Goal: Task Accomplishment & Management: Manage account settings

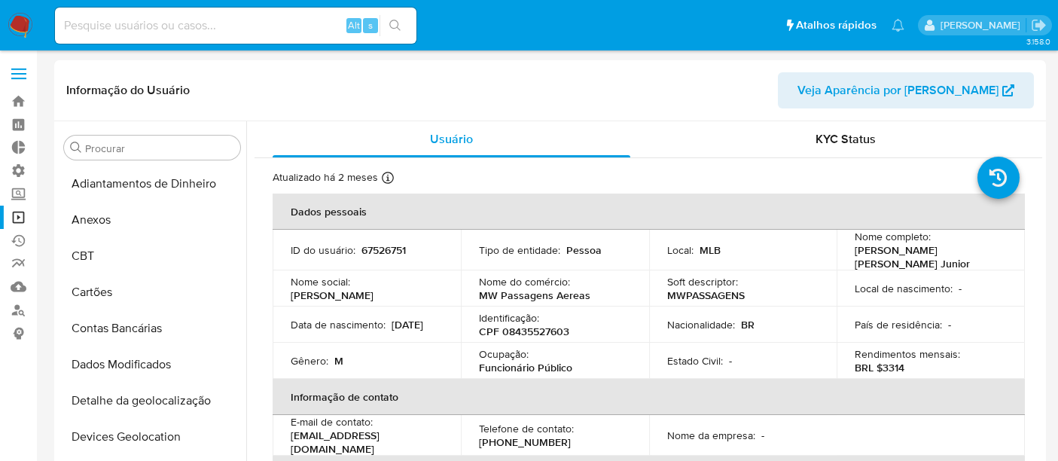
select select "10"
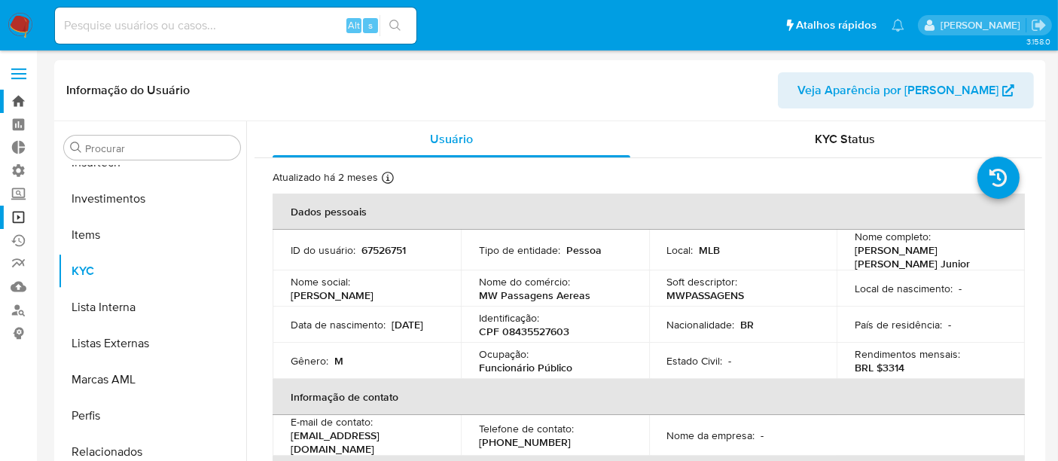
click at [17, 102] on link "Bandeja" at bounding box center [89, 101] width 179 height 23
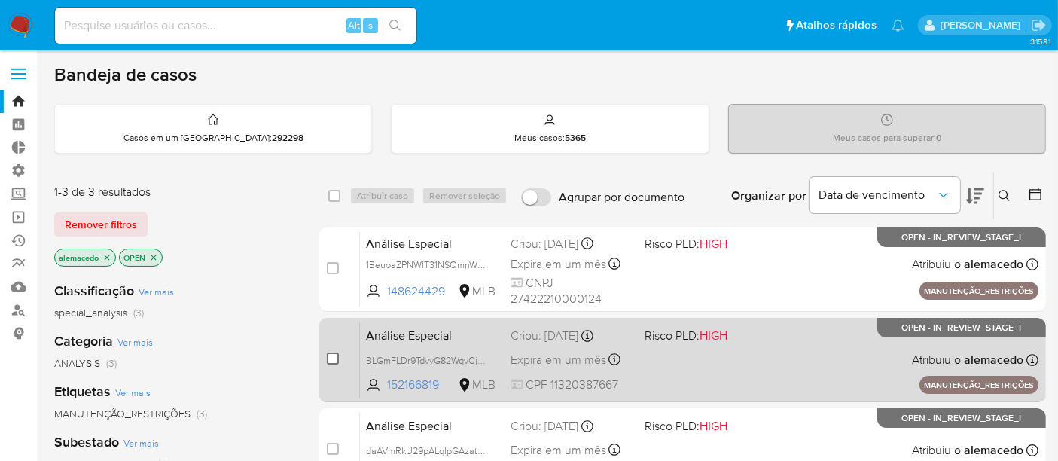
click at [336, 352] on input "checkbox" at bounding box center [333, 358] width 12 height 12
checkbox input "true"
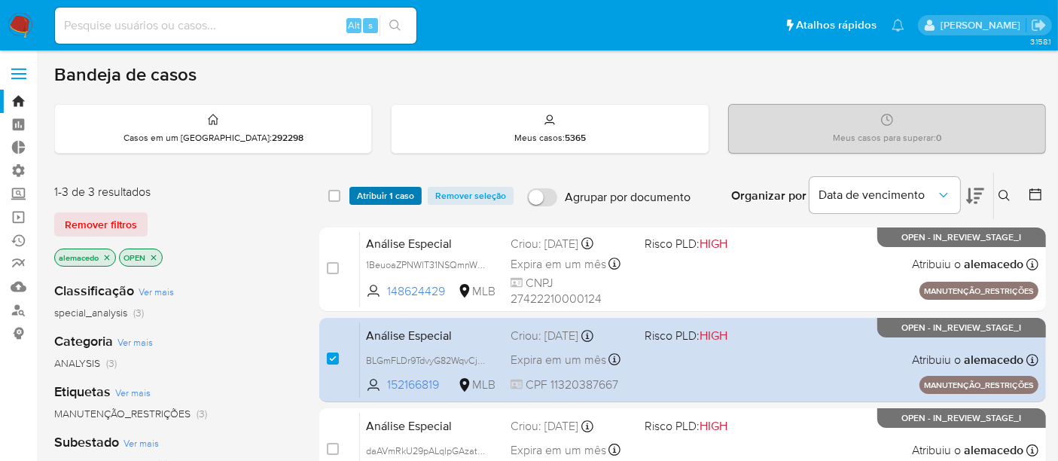
click at [392, 196] on span "Atribuir 1 caso" at bounding box center [385, 195] width 57 height 15
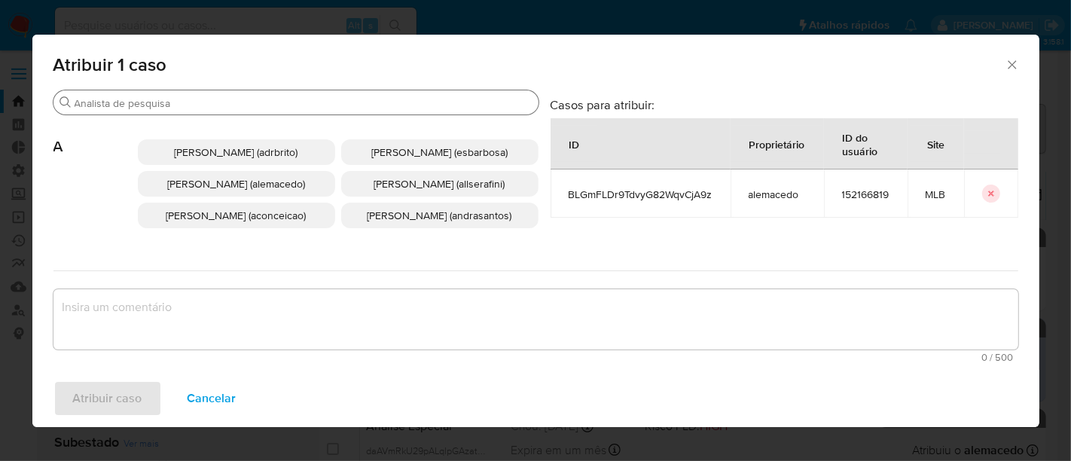
click at [137, 91] on div "Procurar" at bounding box center [295, 102] width 485 height 24
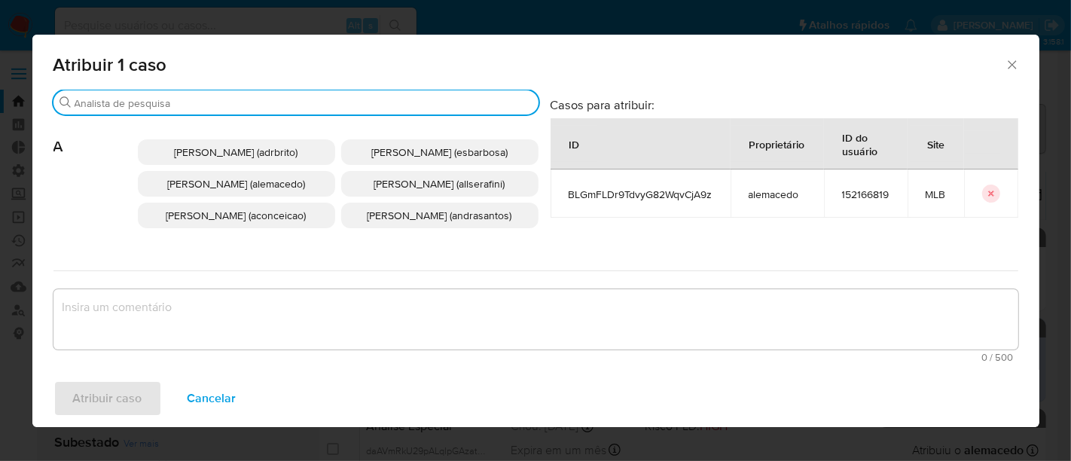
click at [160, 104] on input "Procurar" at bounding box center [304, 103] width 458 height 14
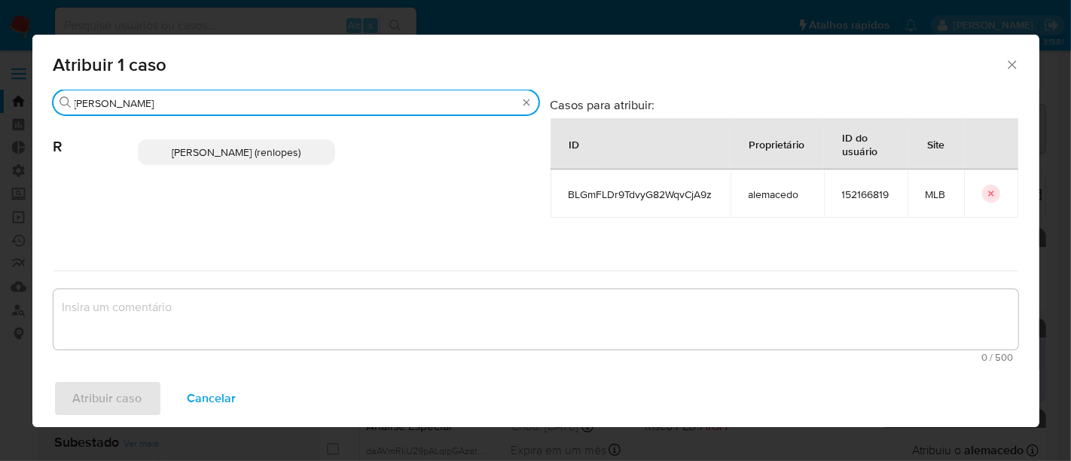
type input "renato"
click at [220, 145] on span "Renato Lopes Dos Santos (renlopes)" at bounding box center [236, 152] width 129 height 15
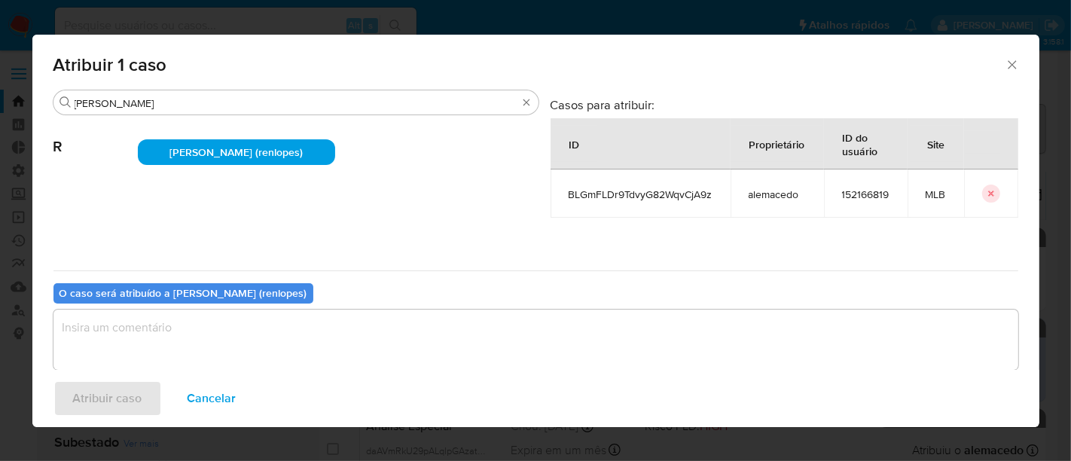
click at [143, 343] on textarea "assign-modal" at bounding box center [535, 339] width 965 height 60
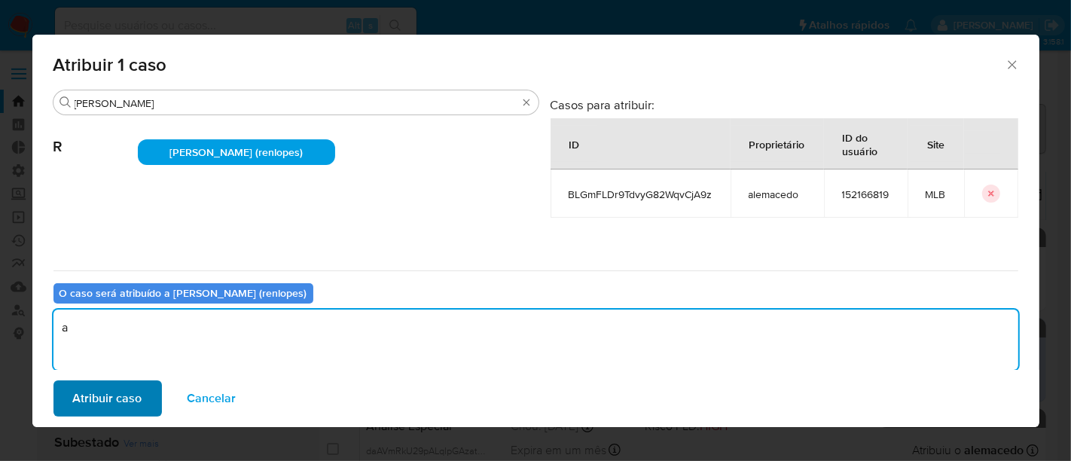
type textarea "a"
click at [111, 395] on span "Atribuir caso" at bounding box center [107, 398] width 69 height 33
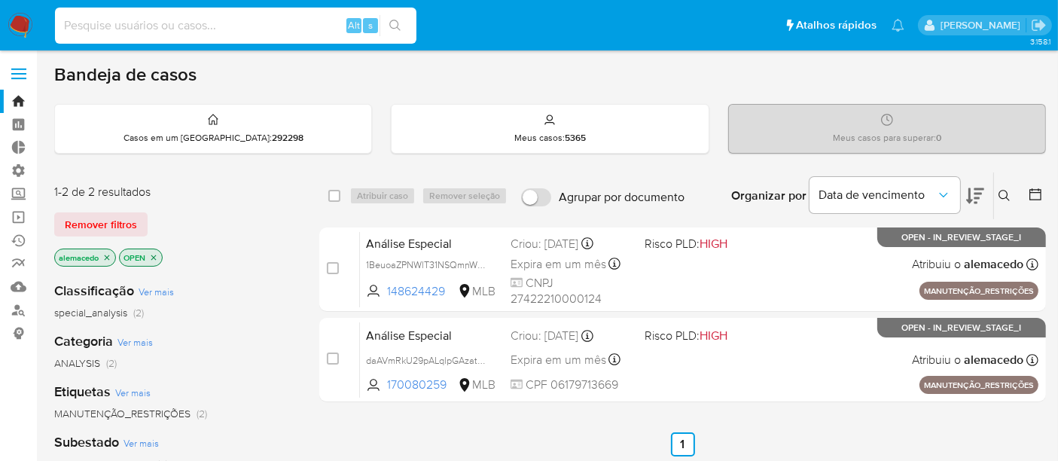
click at [108, 22] on input at bounding box center [235, 26] width 361 height 20
paste input "67526751"
type input "67526751"
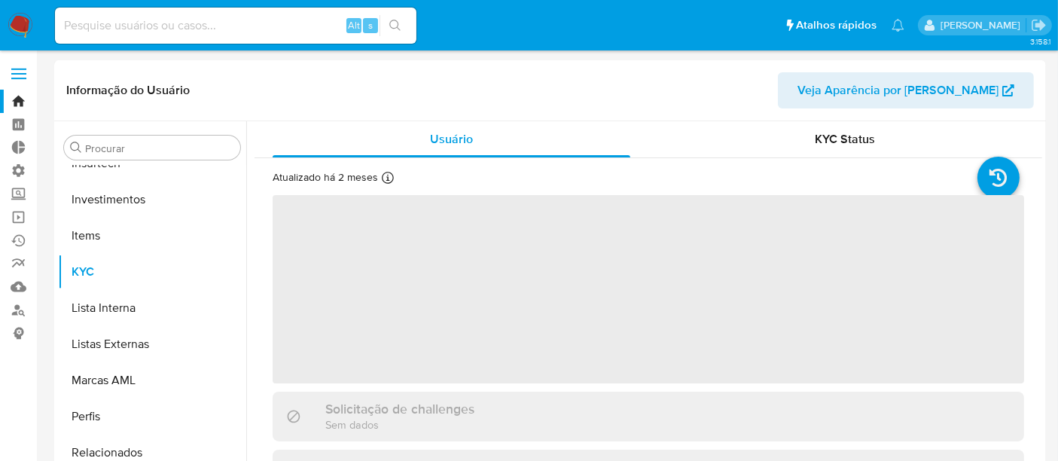
scroll to position [708, 0]
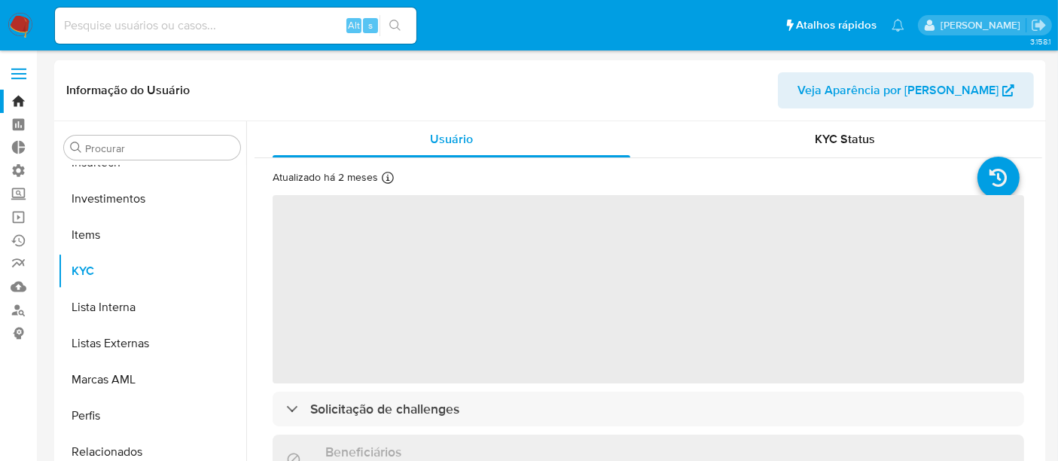
select select "10"
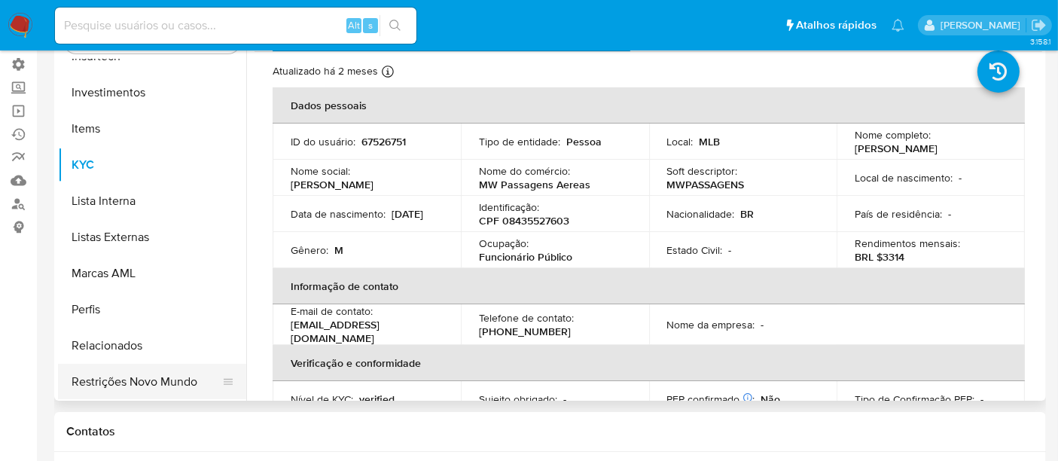
scroll to position [167, 0]
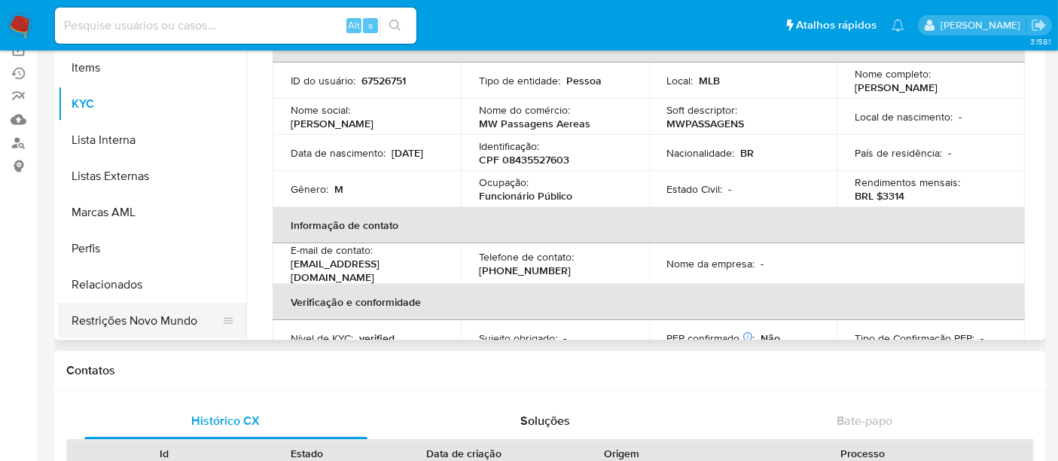
click at [154, 322] on button "Restrições Novo Mundo" at bounding box center [146, 321] width 176 height 36
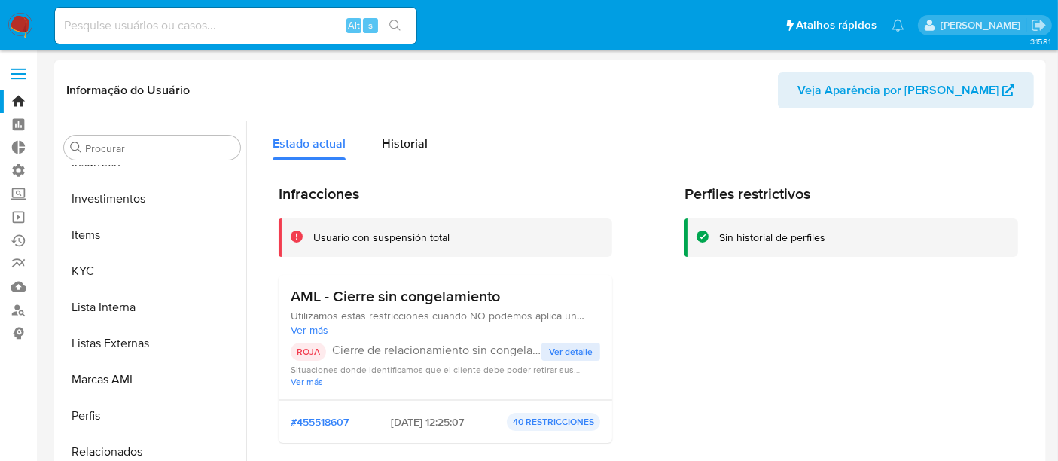
scroll to position [0, 0]
click at [398, 157] on div "Historial" at bounding box center [405, 141] width 46 height 40
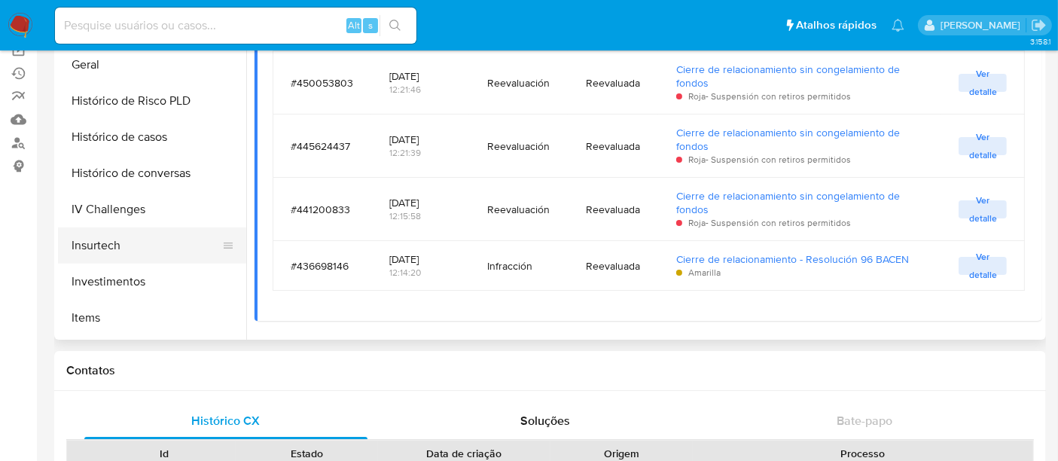
scroll to position [458, 0]
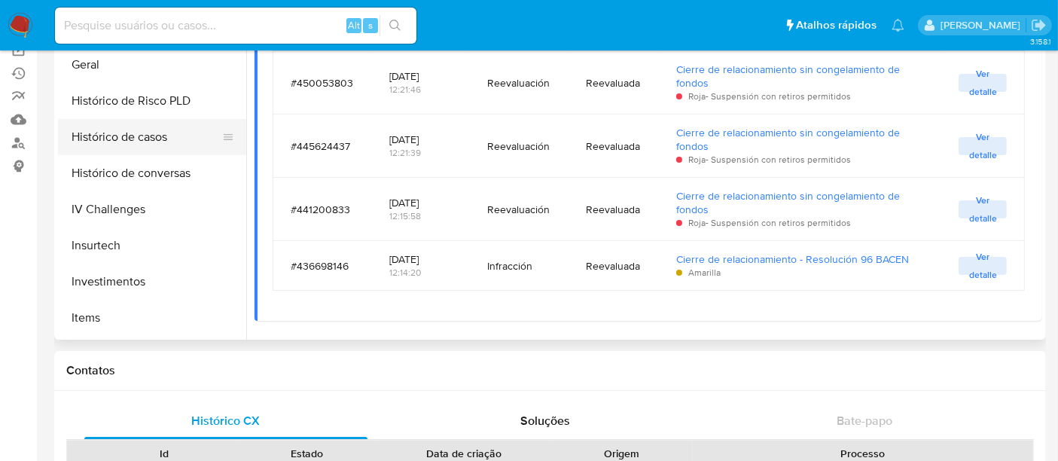
click at [120, 146] on button "Histórico de casos" at bounding box center [146, 137] width 176 height 36
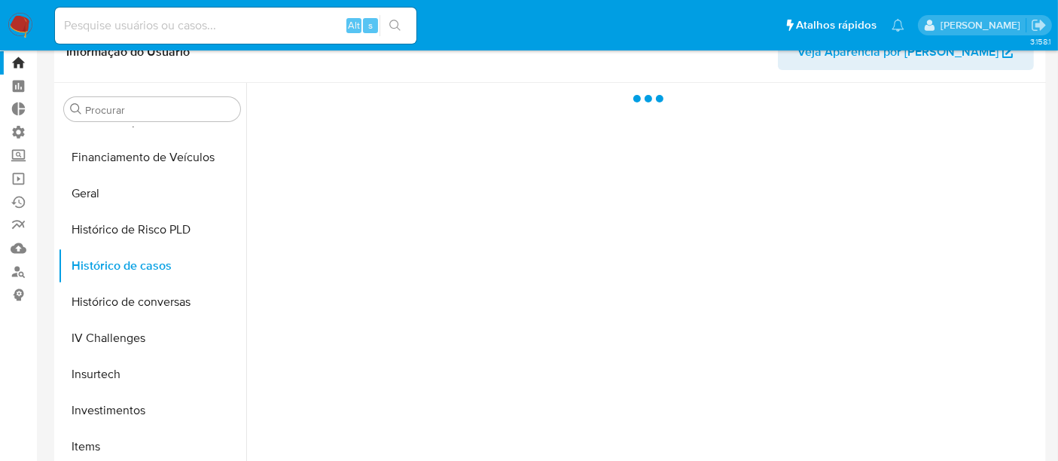
scroll to position [0, 0]
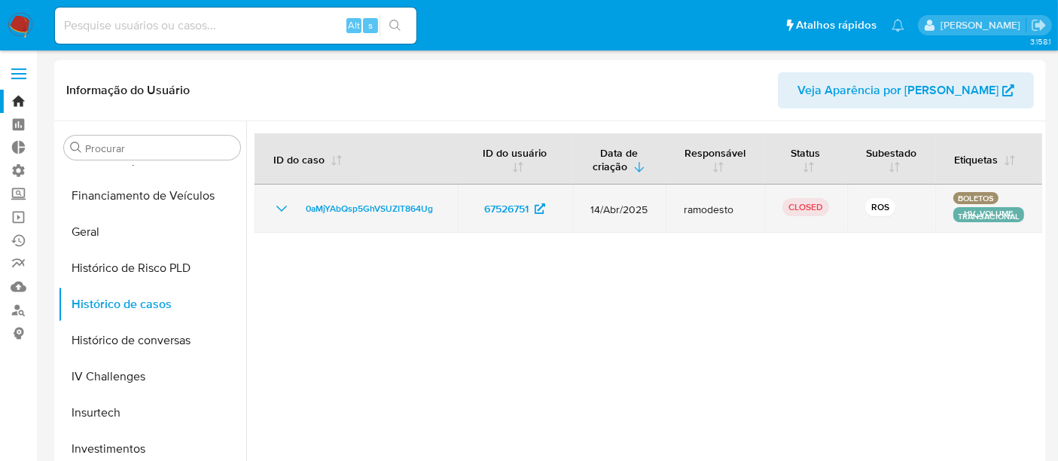
click at [285, 207] on icon "Mostrar/Ocultar" at bounding box center [282, 209] width 18 height 18
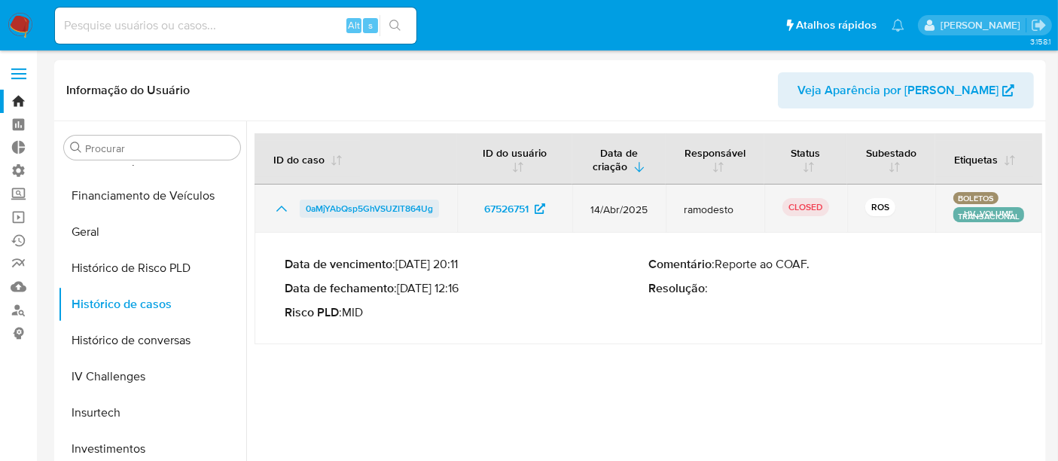
click at [364, 207] on span "0aMjYAbQsp5GhVSUZIT864Ug" at bounding box center [369, 209] width 127 height 18
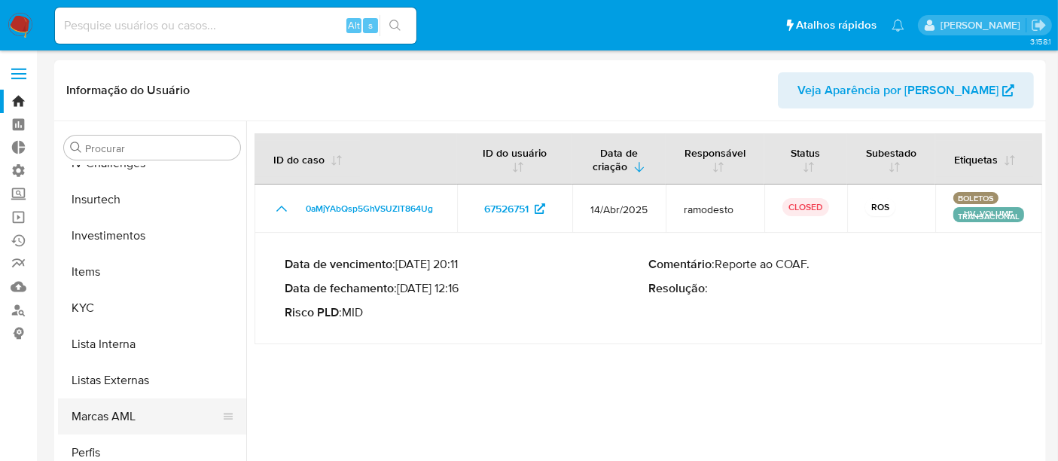
scroll to position [708, 0]
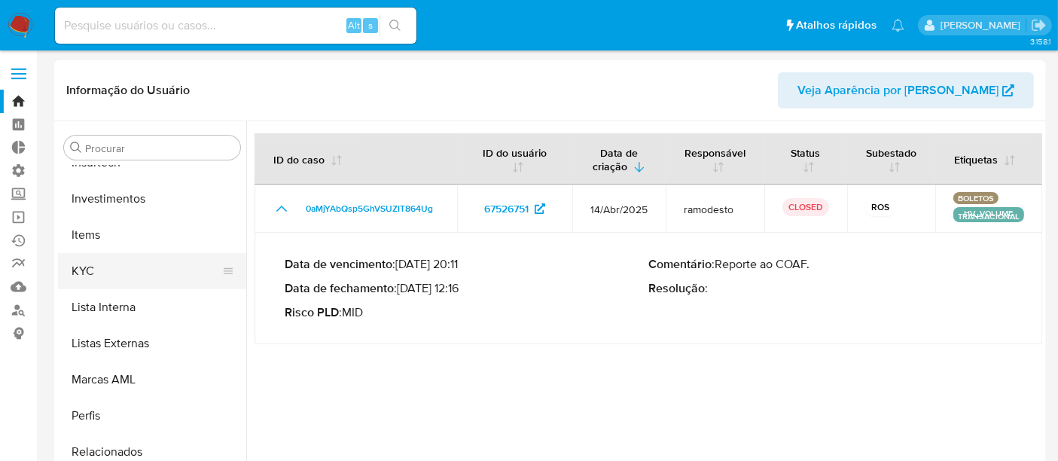
click at [123, 268] on button "KYC" at bounding box center [146, 271] width 176 height 36
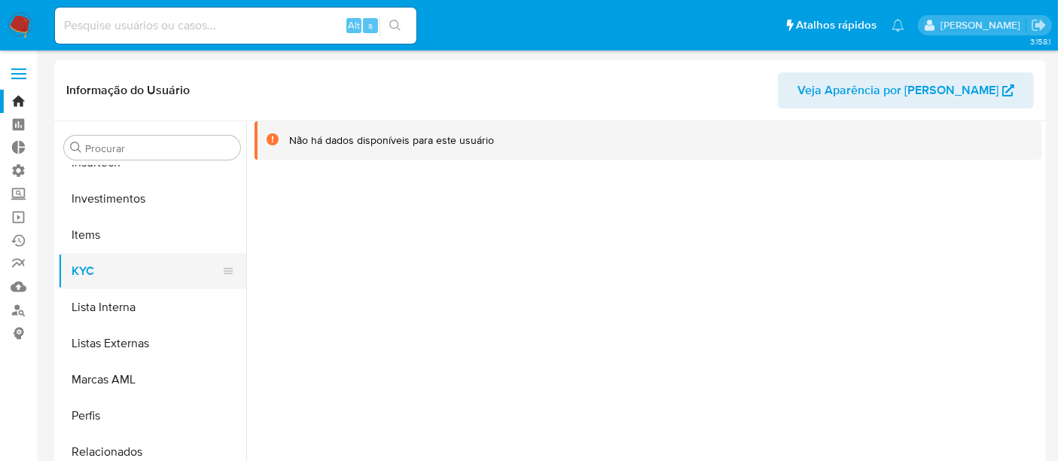
click at [120, 268] on button "KYC" at bounding box center [146, 271] width 176 height 36
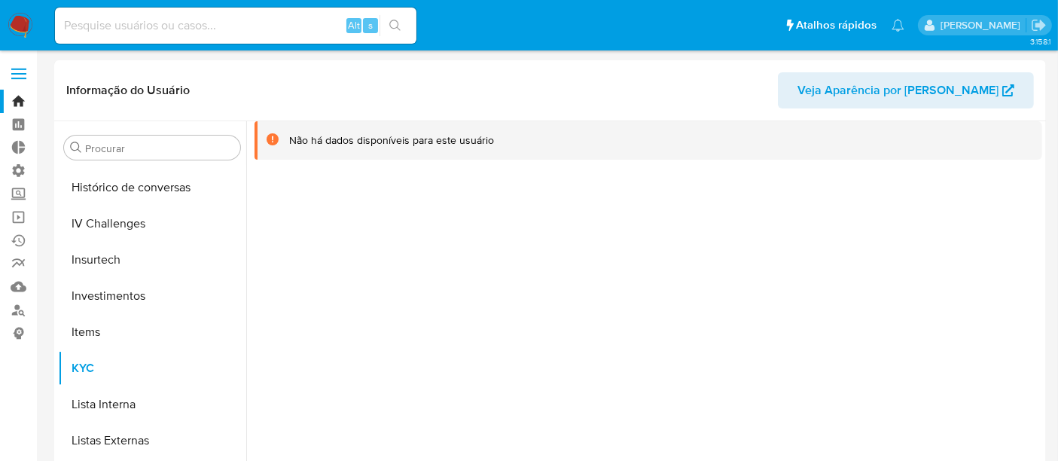
scroll to position [541, 0]
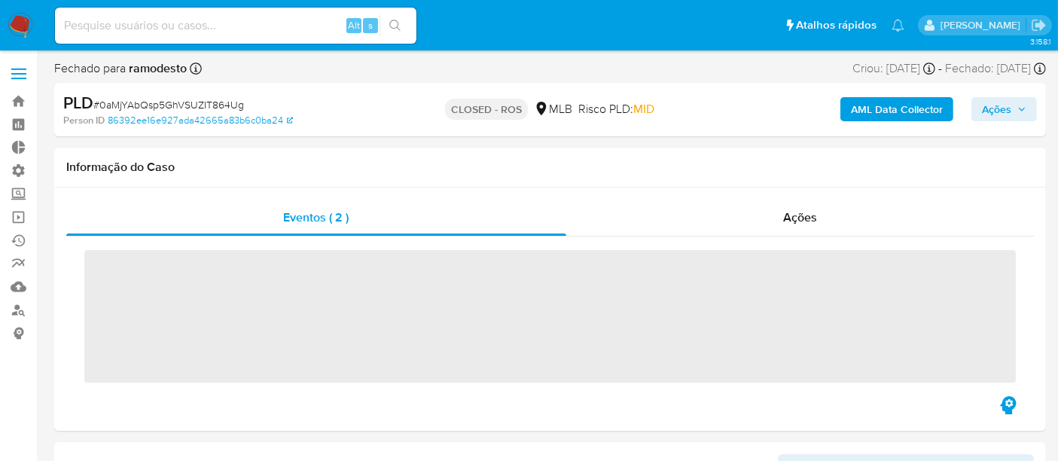
scroll to position [708, 0]
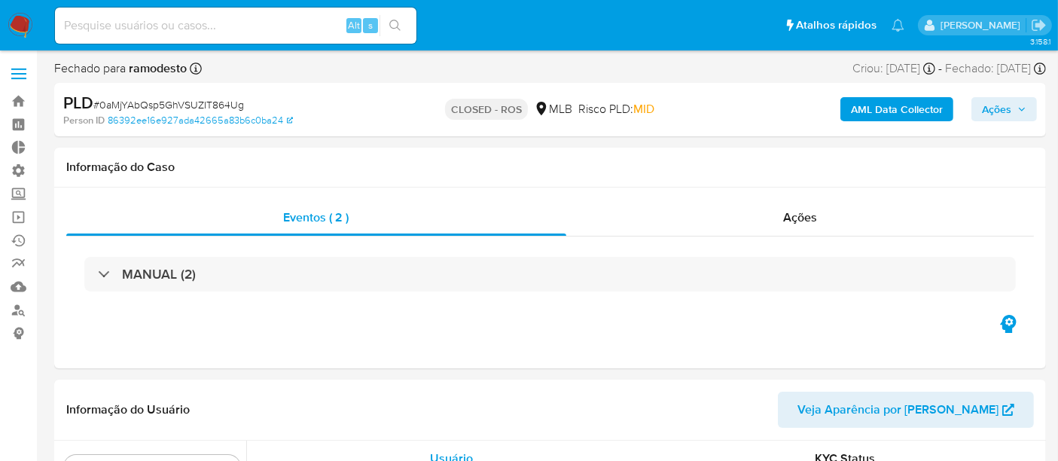
select select "10"
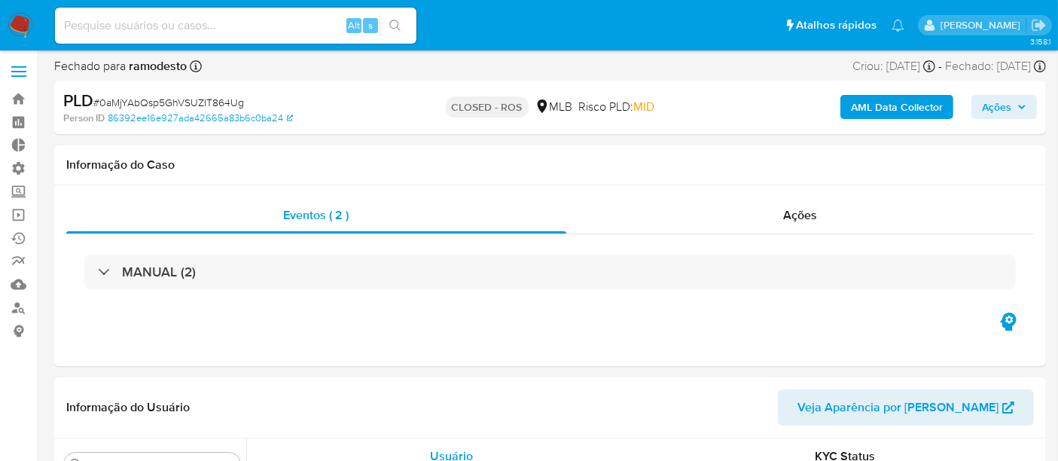
scroll to position [0, 0]
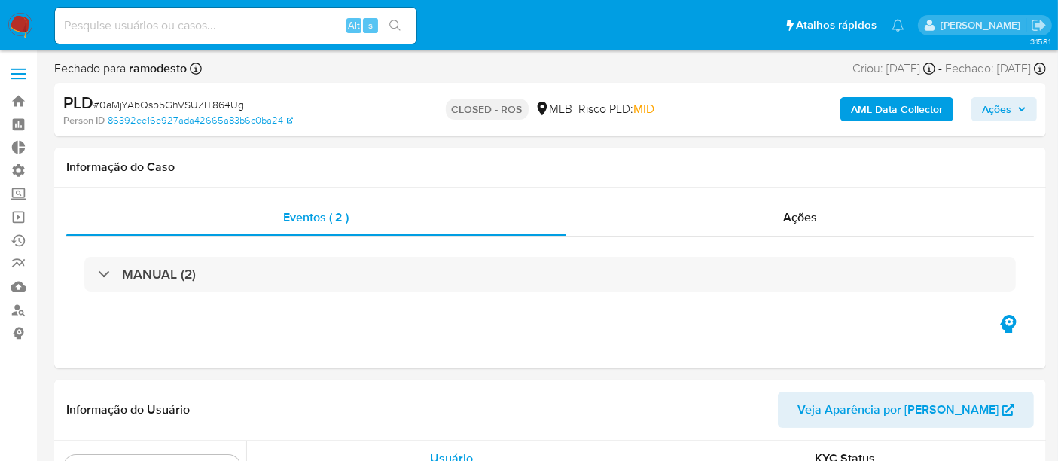
click at [105, 102] on span "# 0aMjYAbQsp5GhVSUZIT864Ug" at bounding box center [168, 104] width 151 height 15
drag, startPoint x: 102, startPoint y: 104, endPoint x: 251, endPoint y: 106, distance: 149.9
click at [251, 106] on div "PLD # 0aMjYAbQsp5GhVSUZIT864Ug" at bounding box center [222, 103] width 319 height 23
copy span "0aMjYAbQsp5GhVSUZIT864Ug"
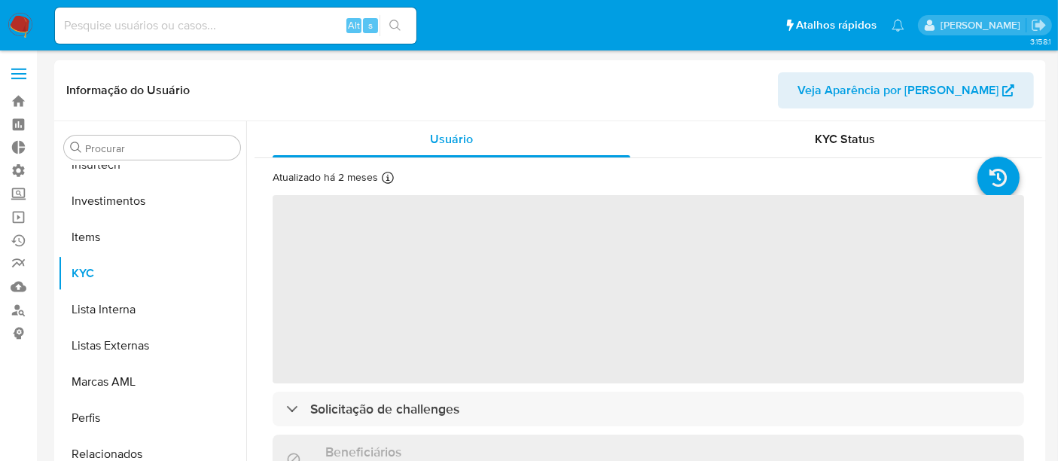
scroll to position [708, 0]
select select "10"
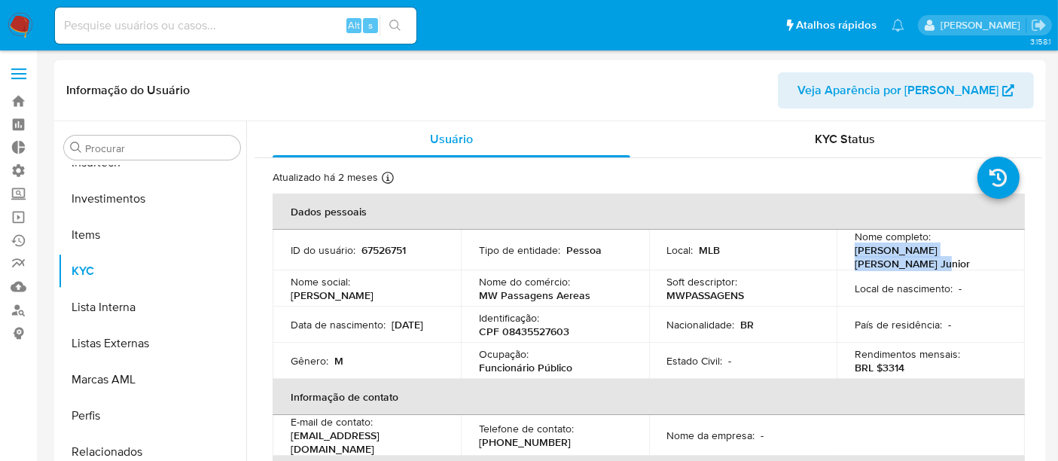
drag, startPoint x: 849, startPoint y: 249, endPoint x: 903, endPoint y: 261, distance: 55.5
click at [903, 261] on td "Nome completo : Marcio William da Costa Junior" at bounding box center [931, 250] width 188 height 41
copy p "[PERSON_NAME] [PERSON_NAME] Junior"
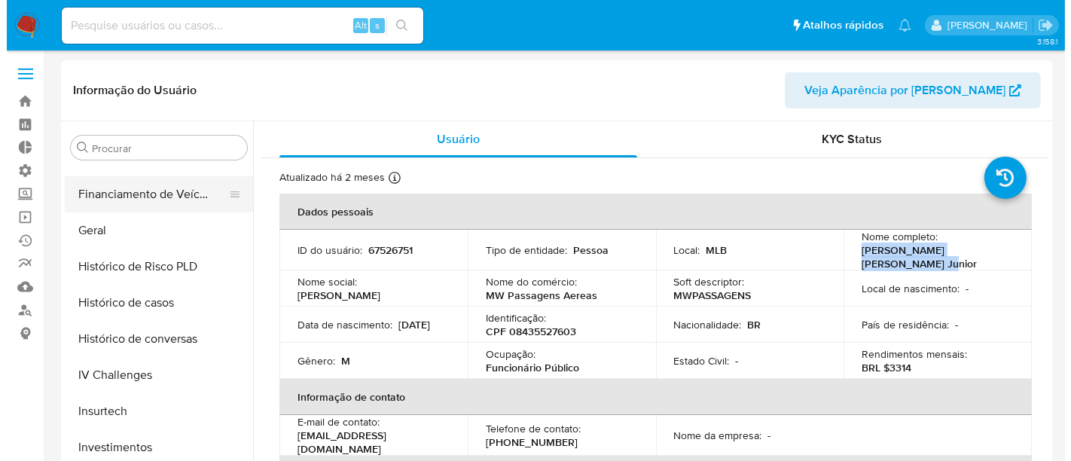
scroll to position [373, 0]
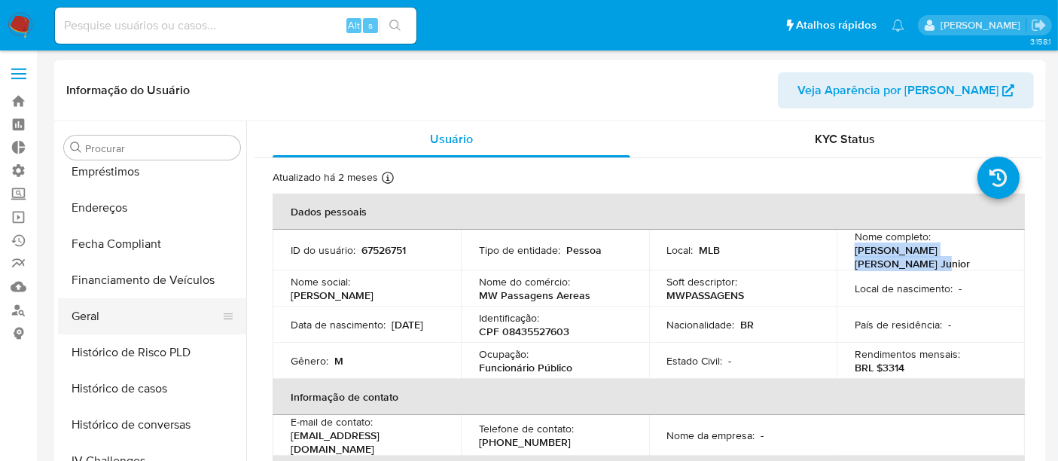
click at [85, 309] on button "Geral" at bounding box center [146, 316] width 176 height 36
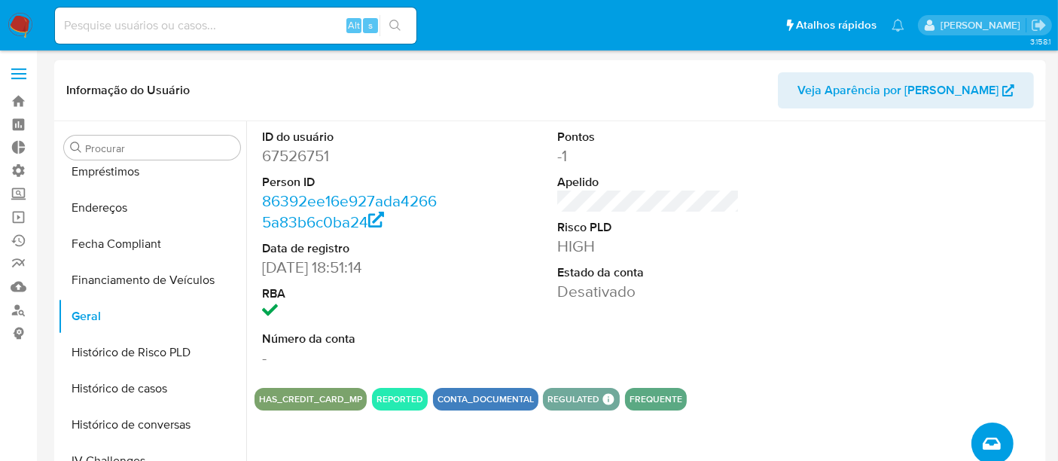
click at [1001, 441] on button "Criar caso manual" at bounding box center [992, 443] width 42 height 42
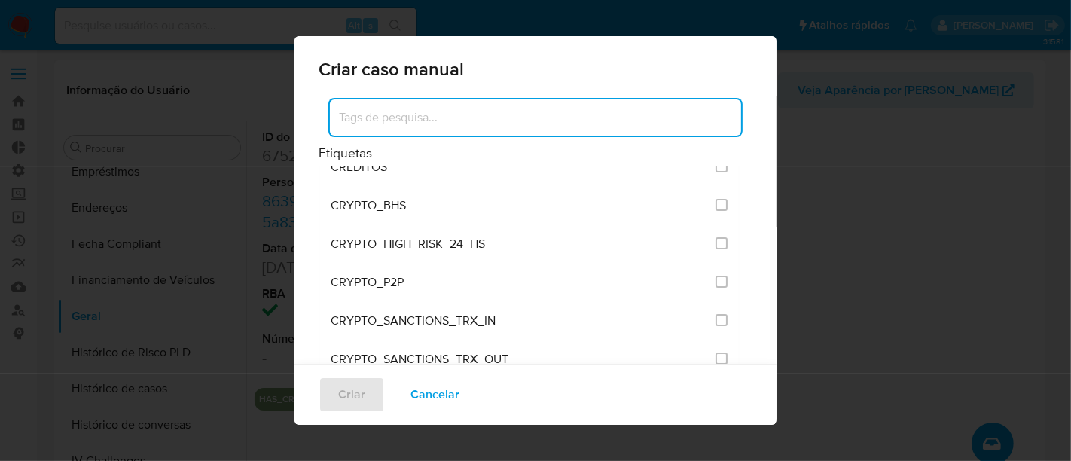
scroll to position [418, 0]
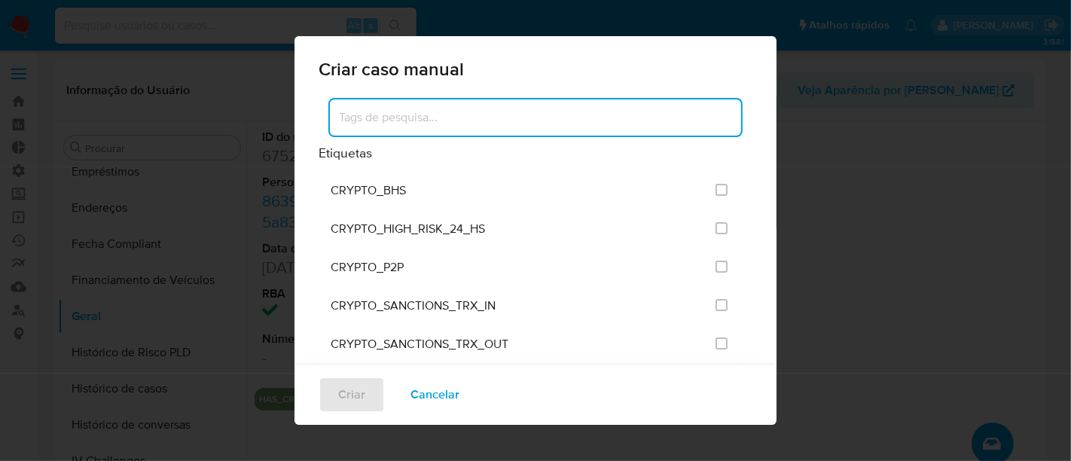
click at [434, 121] on input at bounding box center [535, 118] width 411 height 20
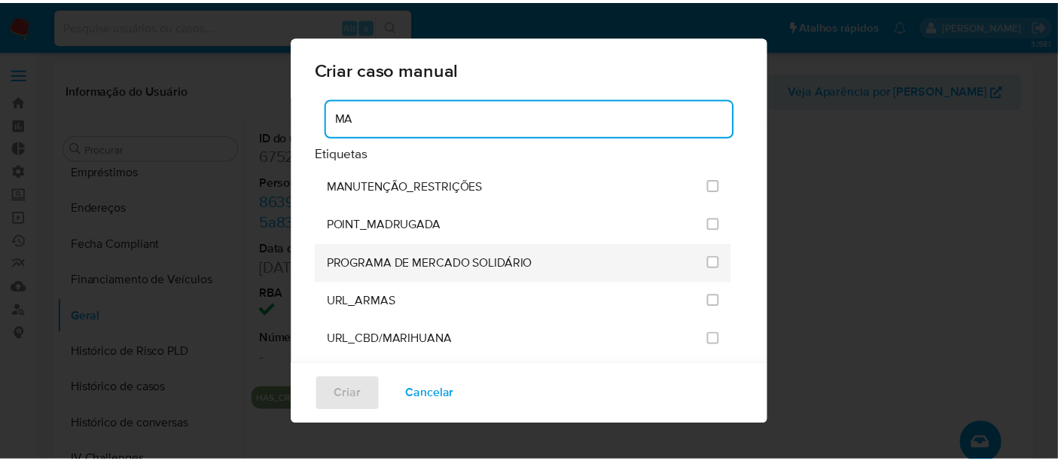
scroll to position [0, 0]
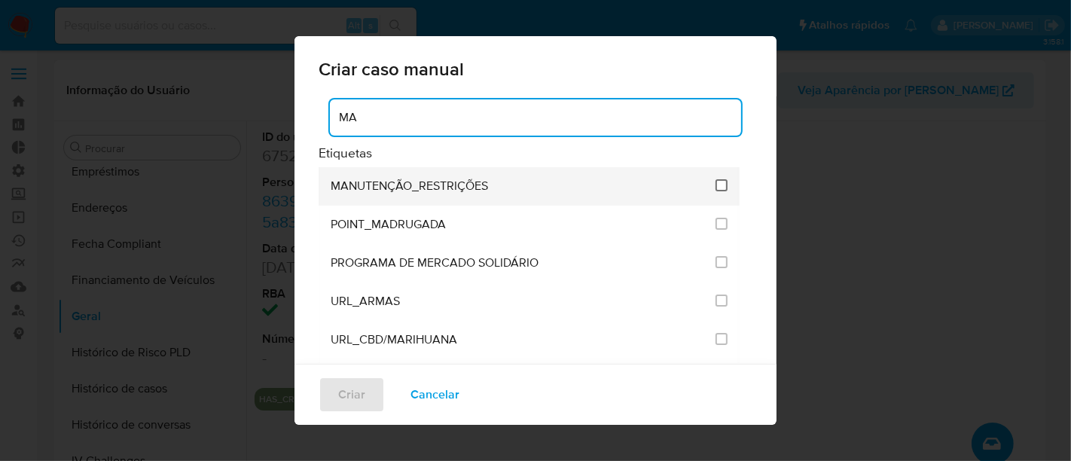
type input "MA"
click at [719, 186] on input "2407" at bounding box center [721, 185] width 12 height 12
checkbox input "true"
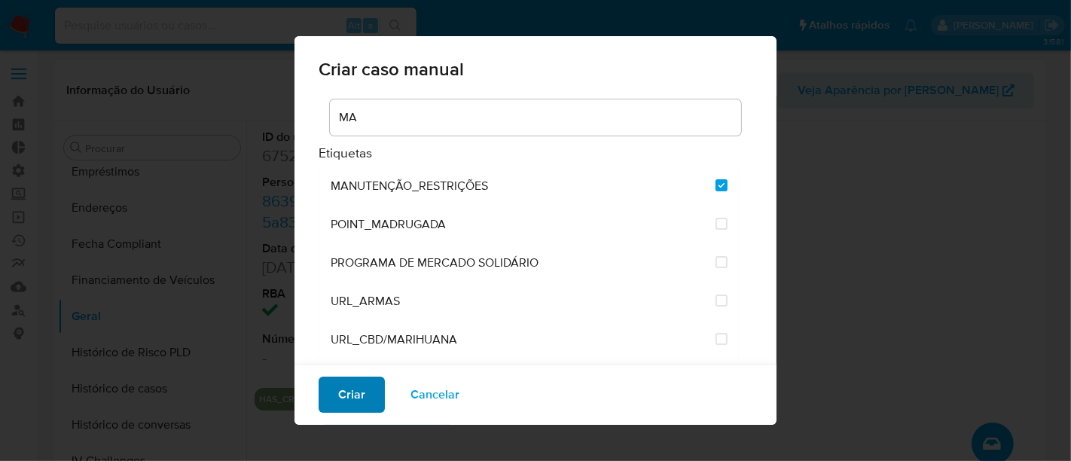
click at [351, 393] on span "Criar" at bounding box center [351, 394] width 27 height 33
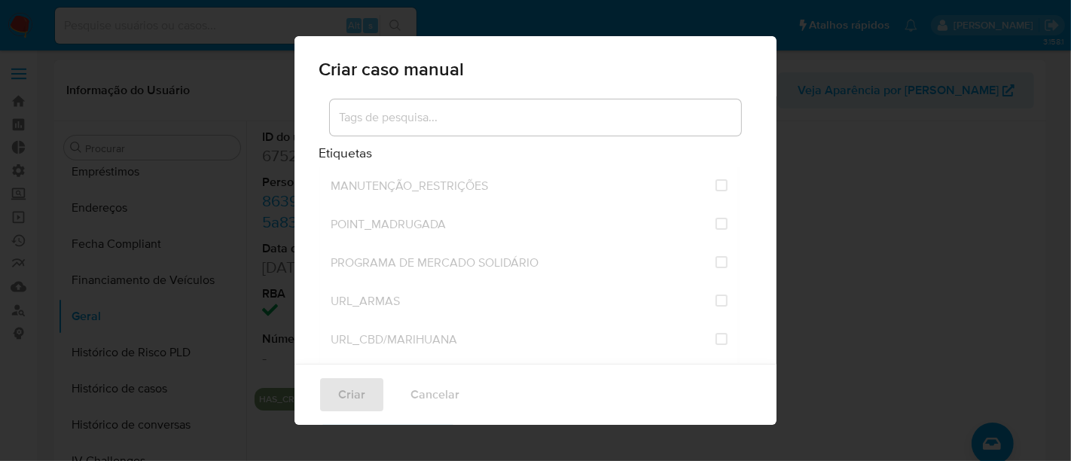
checkbox input "false"
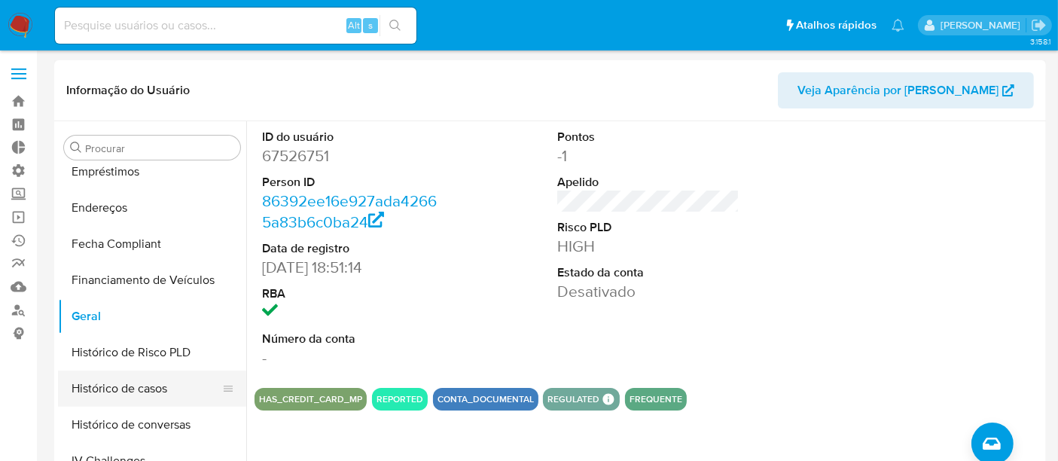
click at [123, 381] on button "Histórico de casos" at bounding box center [146, 388] width 176 height 36
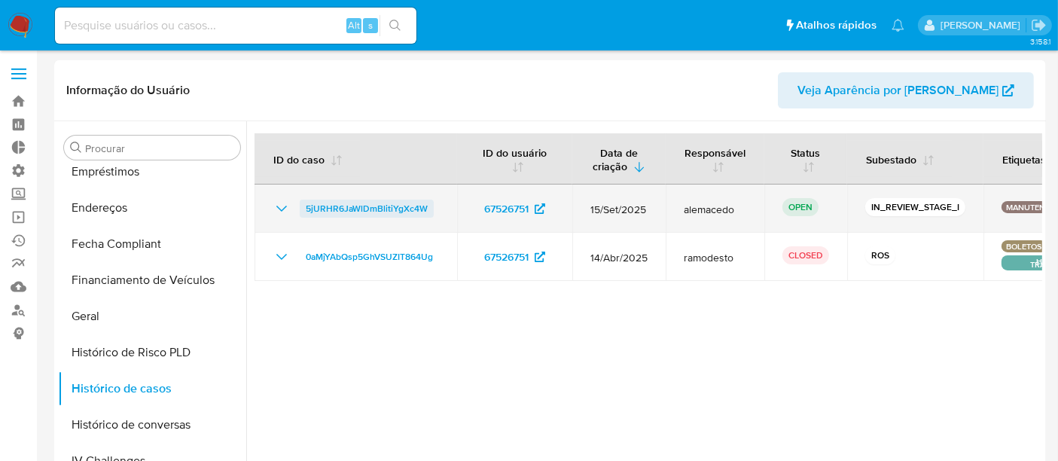
click at [340, 206] on span "5jURHR6JaWlDmBlitiYgXc4W" at bounding box center [367, 209] width 122 height 18
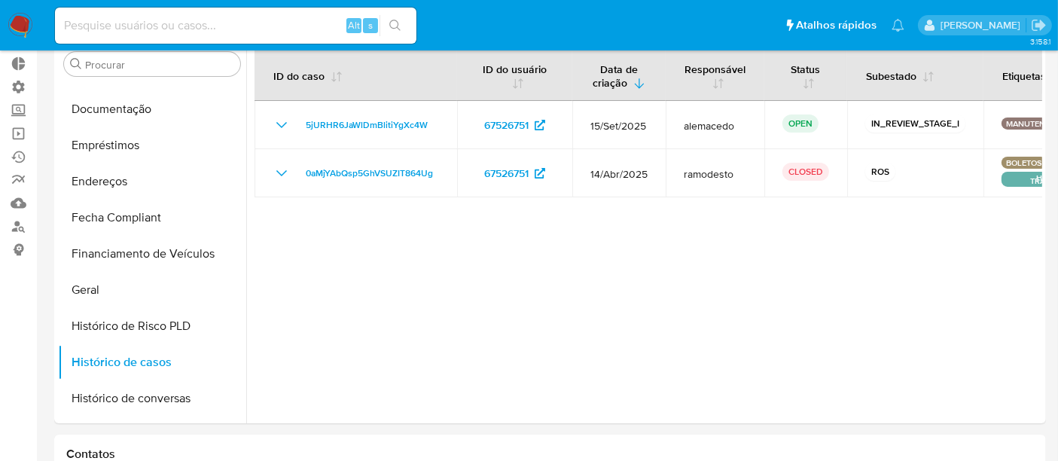
scroll to position [290, 0]
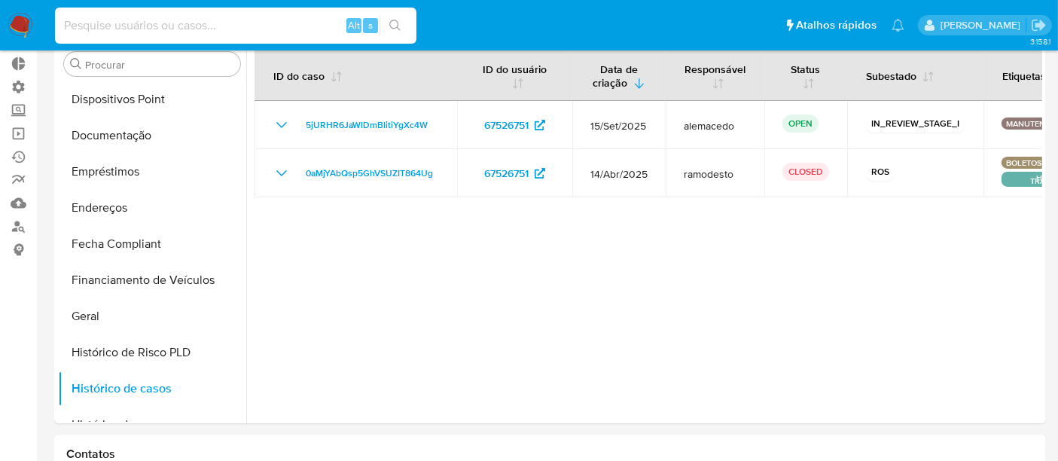
click at [75, 29] on input at bounding box center [235, 26] width 361 height 20
paste input "466641417"
type input "466641417"
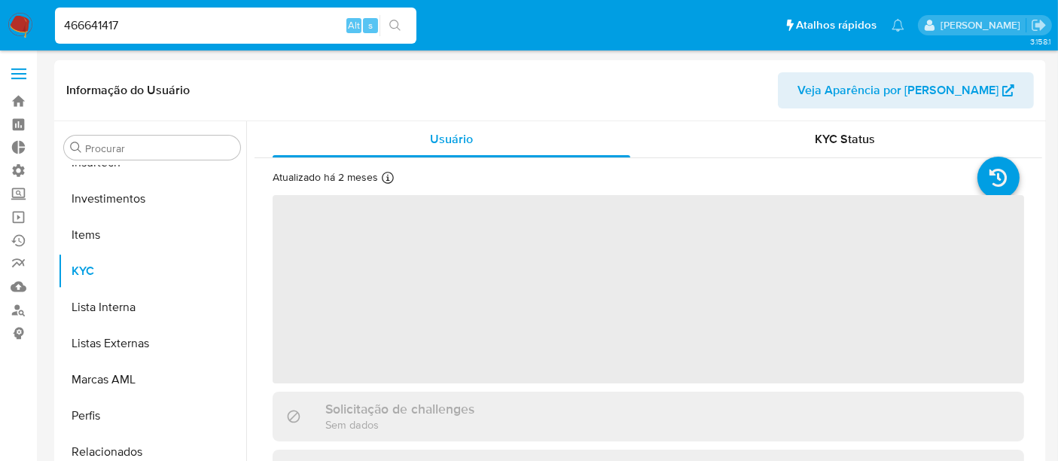
scroll to position [708, 0]
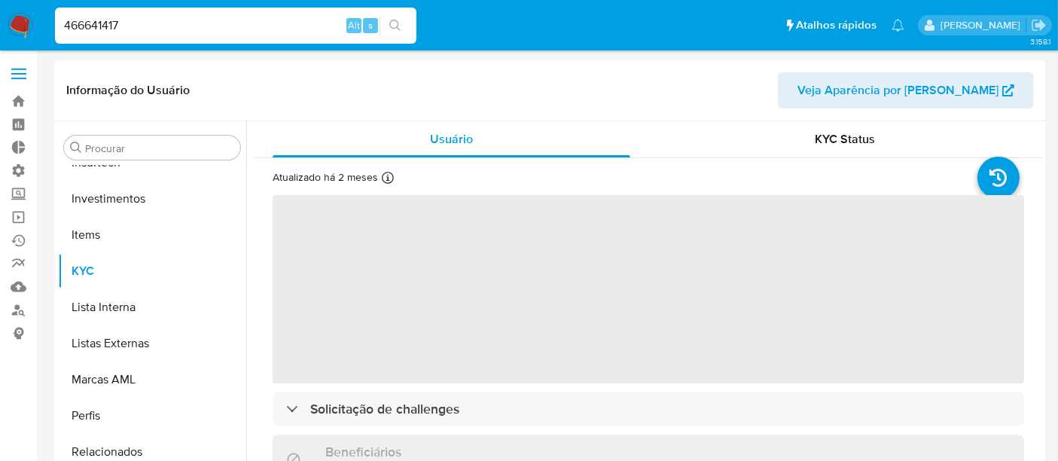
select select "10"
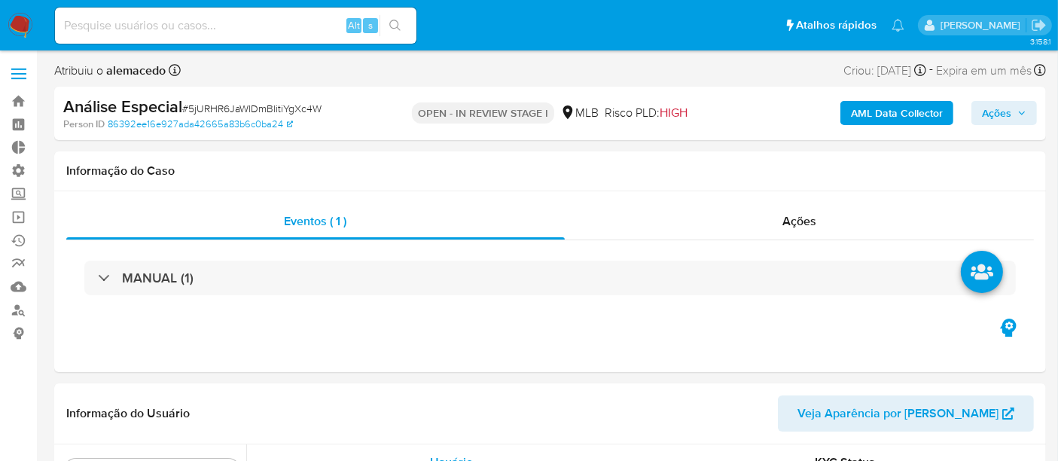
scroll to position [686, 0]
select select "10"
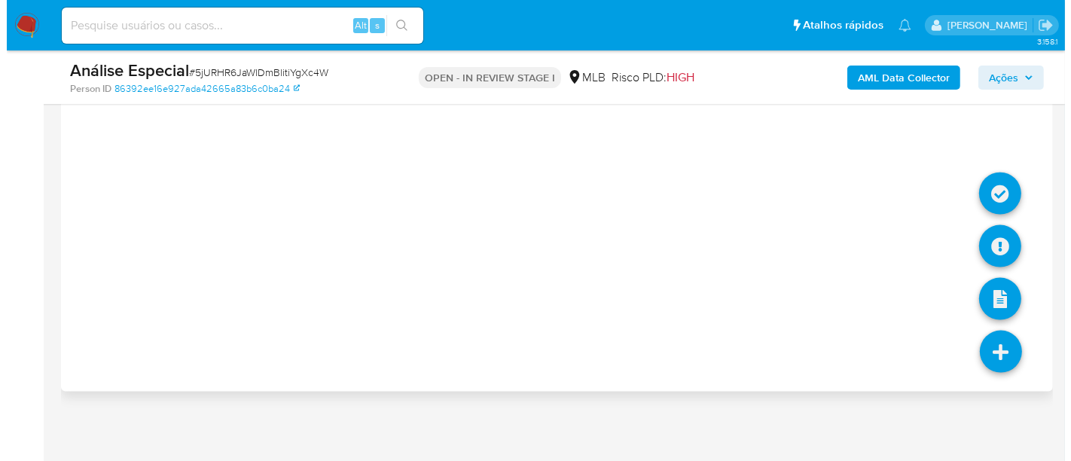
scroll to position [1933, 0]
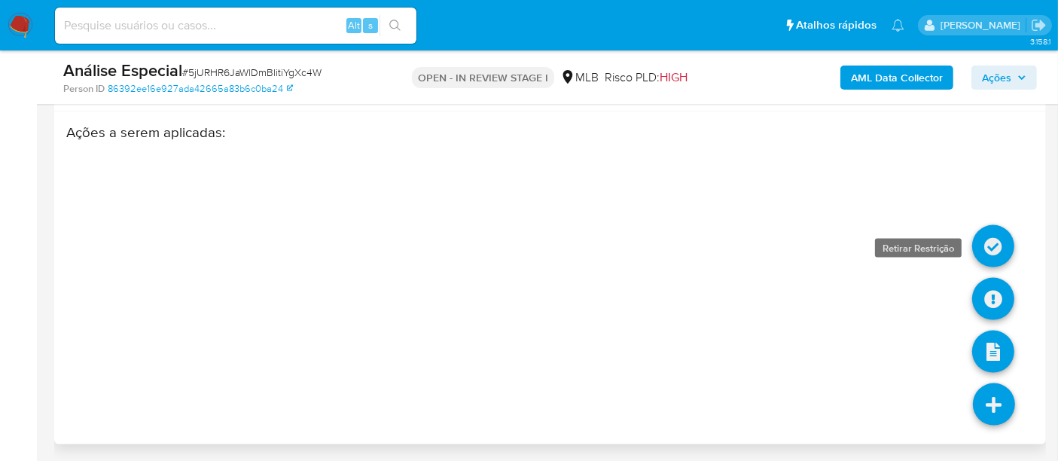
click at [989, 245] on icon at bounding box center [993, 246] width 42 height 42
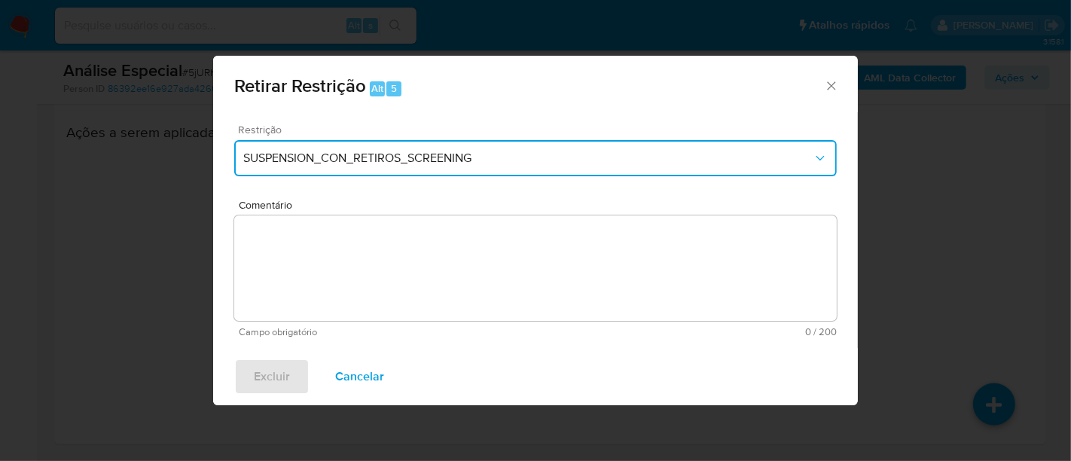
click at [437, 148] on button "SUSPENSION_CON_RETIROS_SCREENING" at bounding box center [535, 158] width 602 height 36
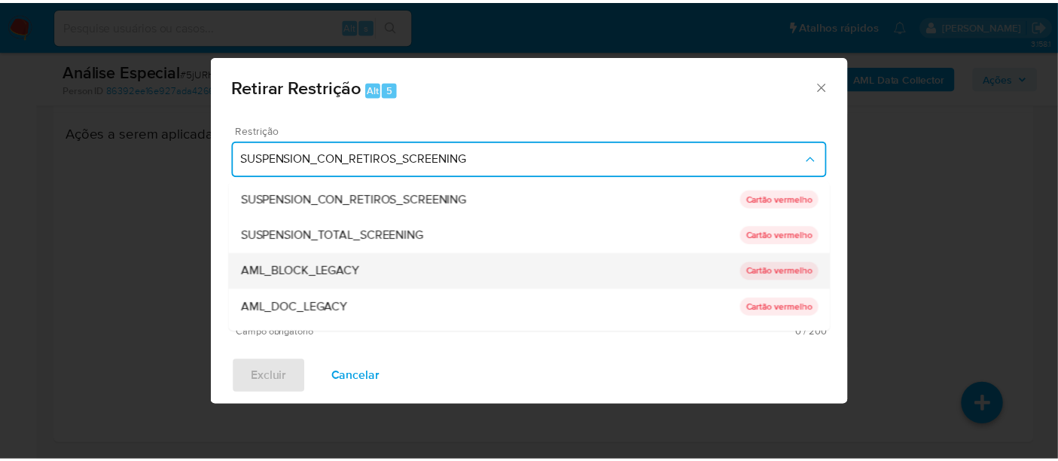
scroll to position [84, 0]
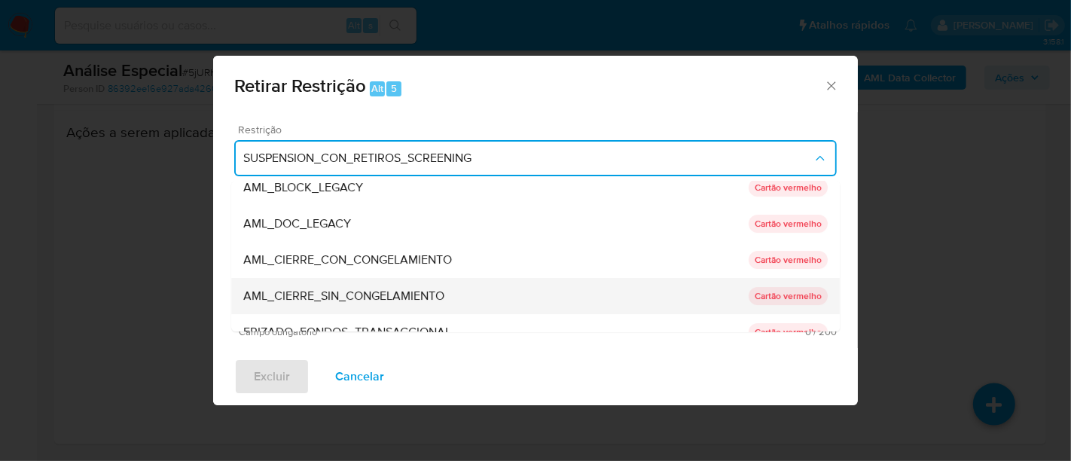
click at [355, 292] on span "AML_CIERRE_SIN_CONGELAMIENTO" at bounding box center [343, 295] width 201 height 15
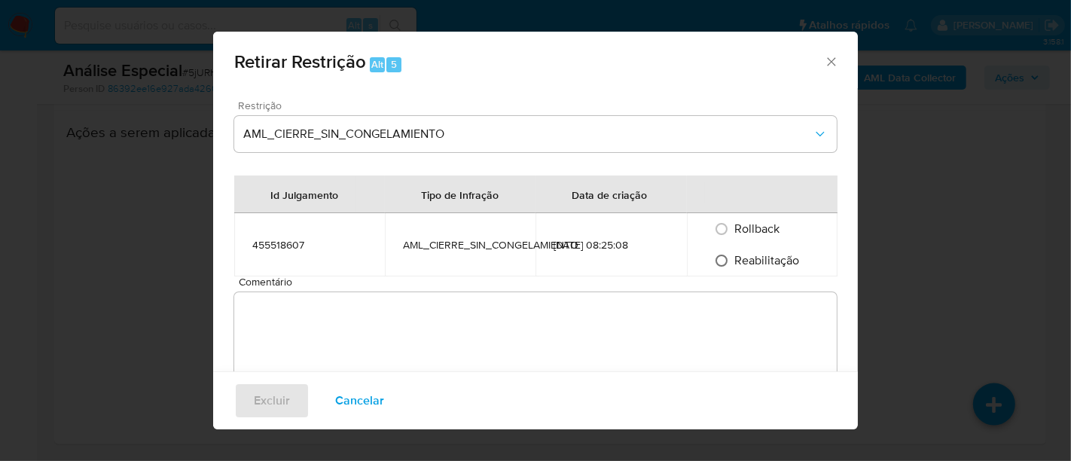
click at [712, 265] on input "Reabilitação" at bounding box center [721, 260] width 24 height 24
radio input "true"
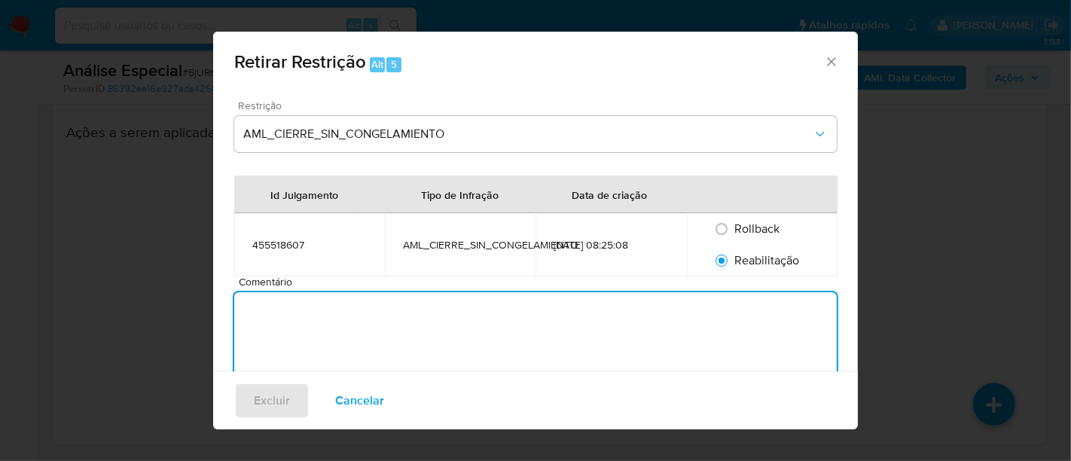
click at [245, 330] on textarea "Comentário" at bounding box center [535, 344] width 602 height 105
type textarea "r"
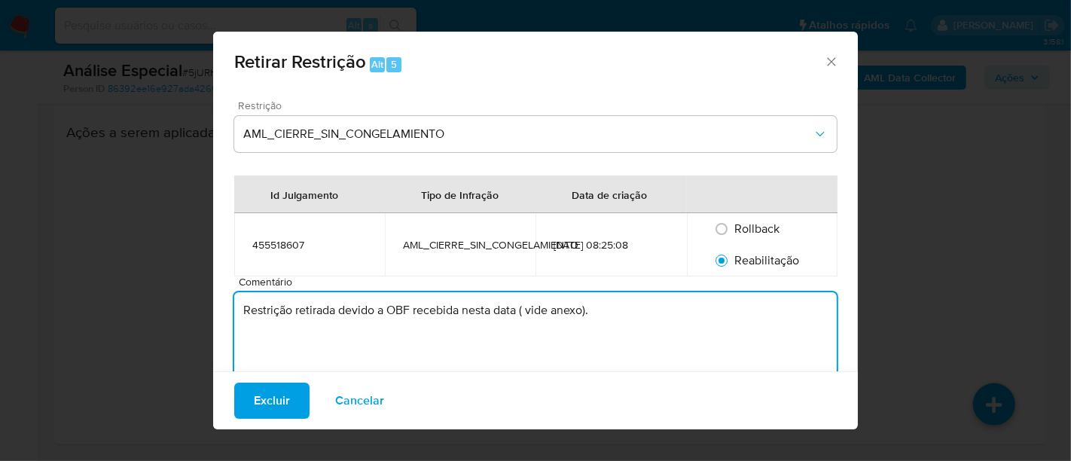
click at [458, 315] on textarea "Restrição retirada devido a OBF recebida nesta data ( vide anexo)." at bounding box center [535, 344] width 602 height 105
type textarea "Restrição retirada devido a OBF recebida pela area de AML nesta data ( vide ane…"
click at [255, 404] on span "Excluir" at bounding box center [272, 400] width 36 height 33
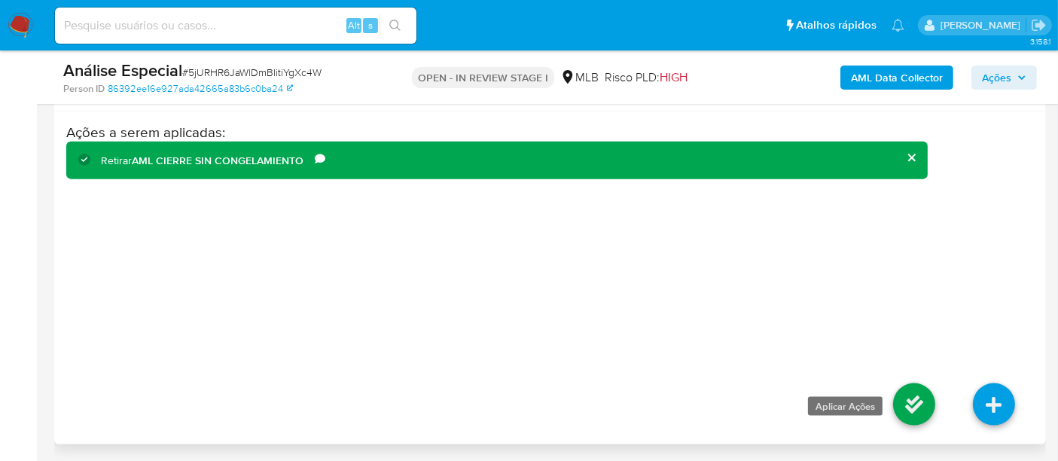
click at [925, 397] on icon at bounding box center [914, 404] width 42 height 42
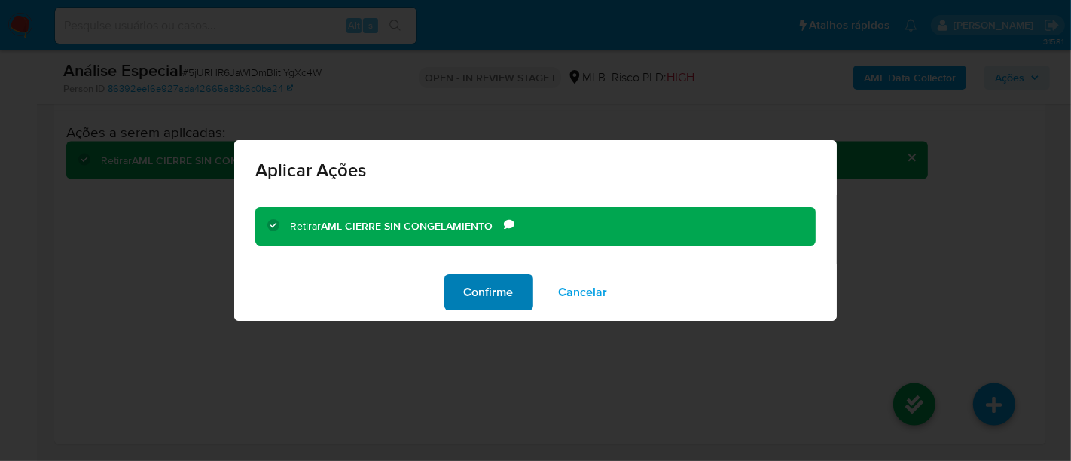
click at [506, 294] on span "Confirme" at bounding box center [489, 292] width 50 height 33
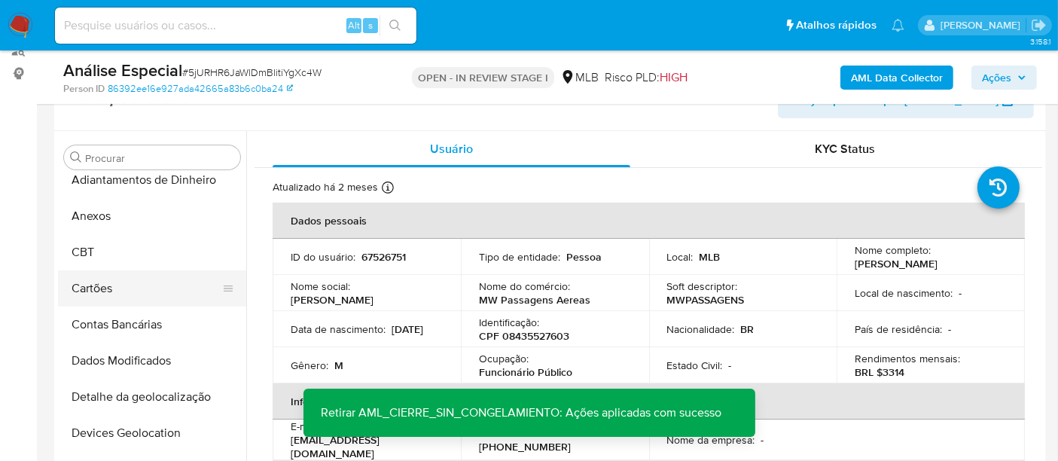
scroll to position [0, 0]
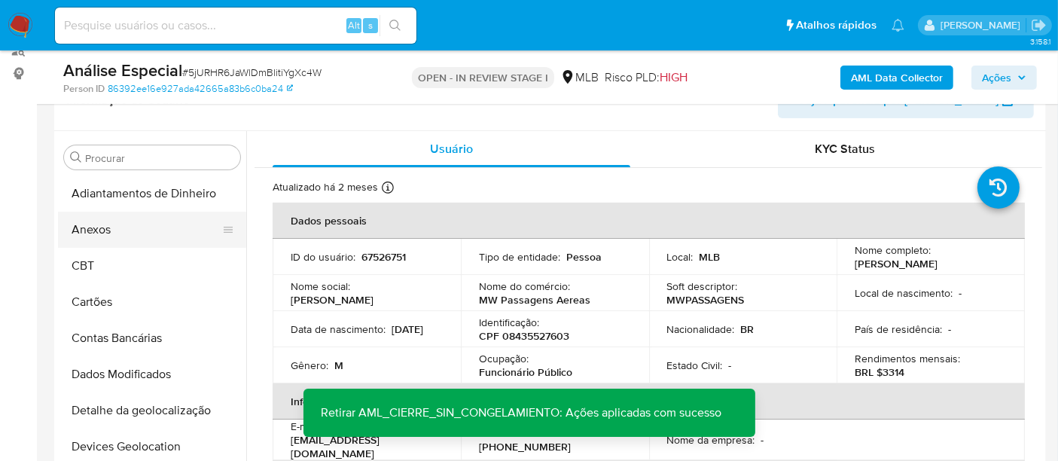
click at [106, 228] on button "Anexos" at bounding box center [146, 230] width 176 height 36
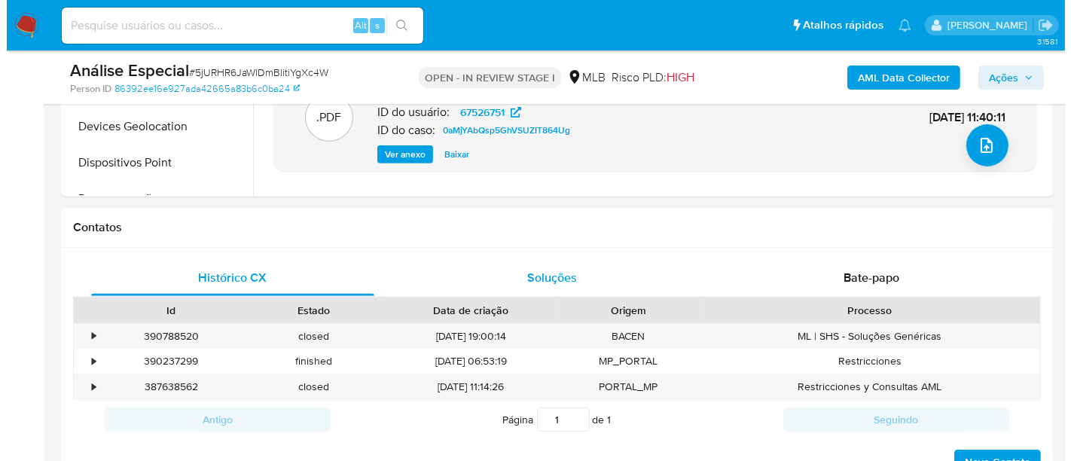
scroll to position [511, 0]
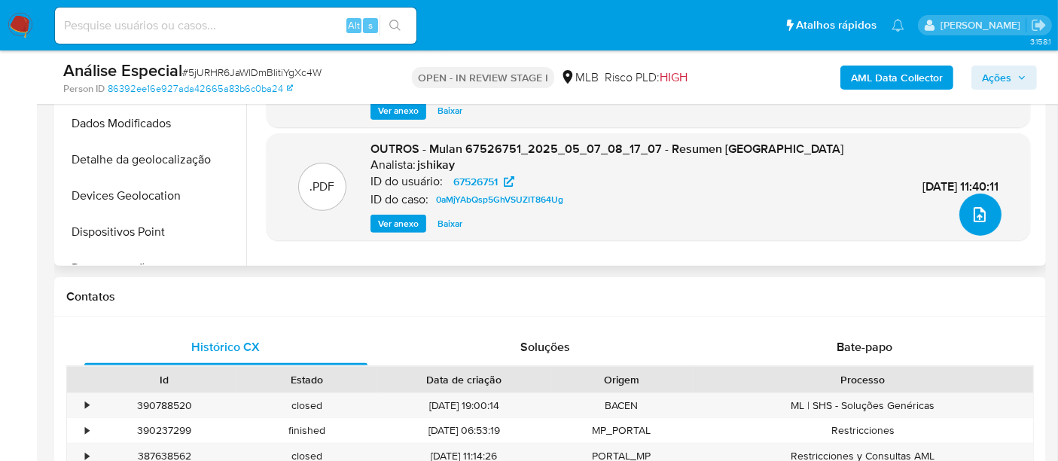
click at [967, 225] on button "upload-file" at bounding box center [980, 215] width 42 height 42
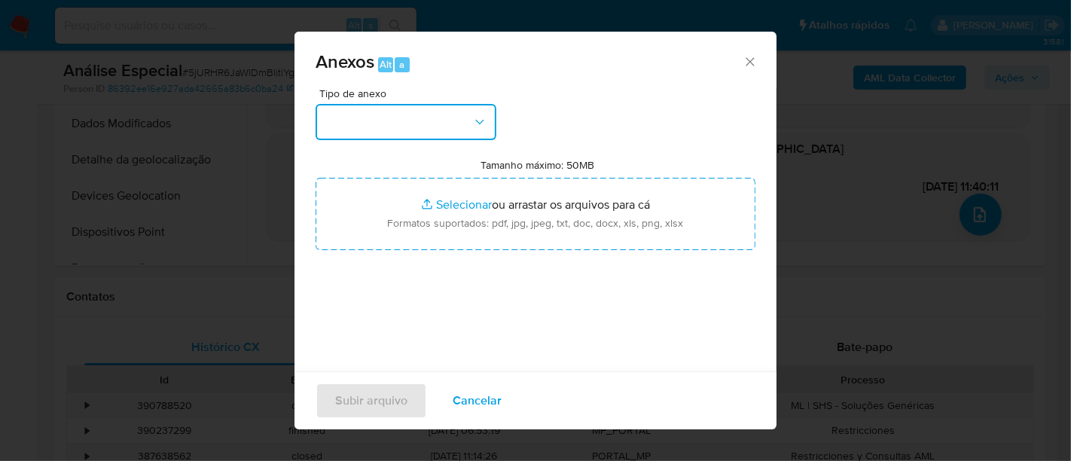
click at [488, 123] on button "button" at bounding box center [405, 122] width 181 height 36
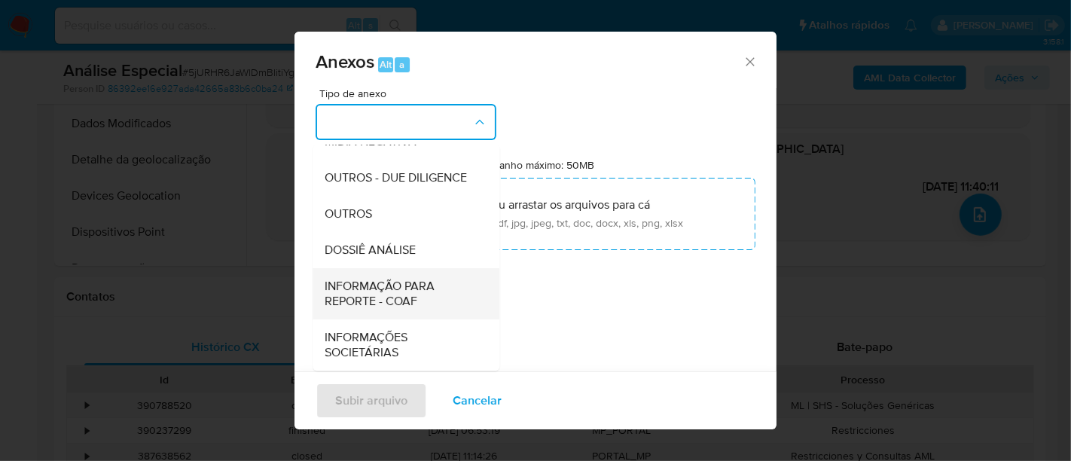
scroll to position [231, 0]
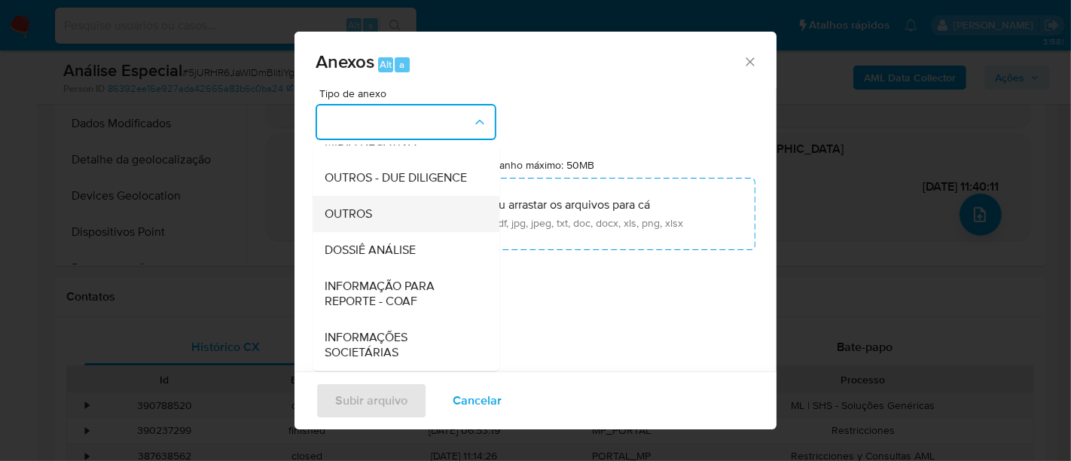
click at [350, 206] on span "OUTROS" at bounding box center [348, 213] width 47 height 15
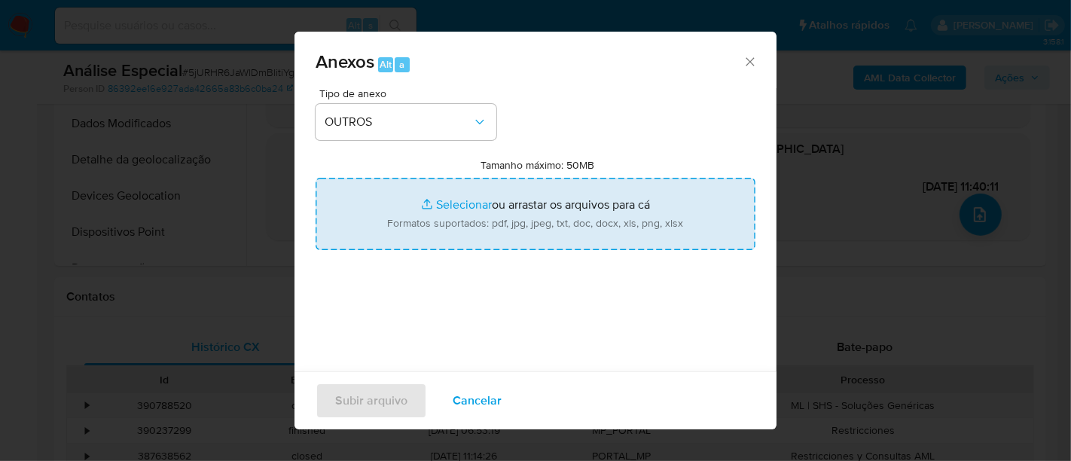
click at [439, 202] on input "Tamanho máximo: 50MB Selecionar arquivos" at bounding box center [535, 214] width 440 height 72
type input "C:\fakepath\OBF - [PERSON_NAME].pdf"
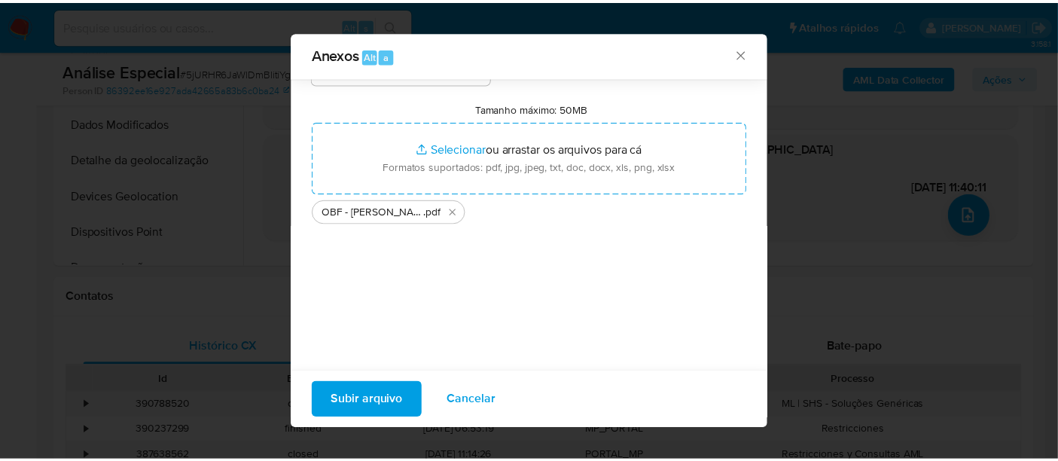
scroll to position [71, 0]
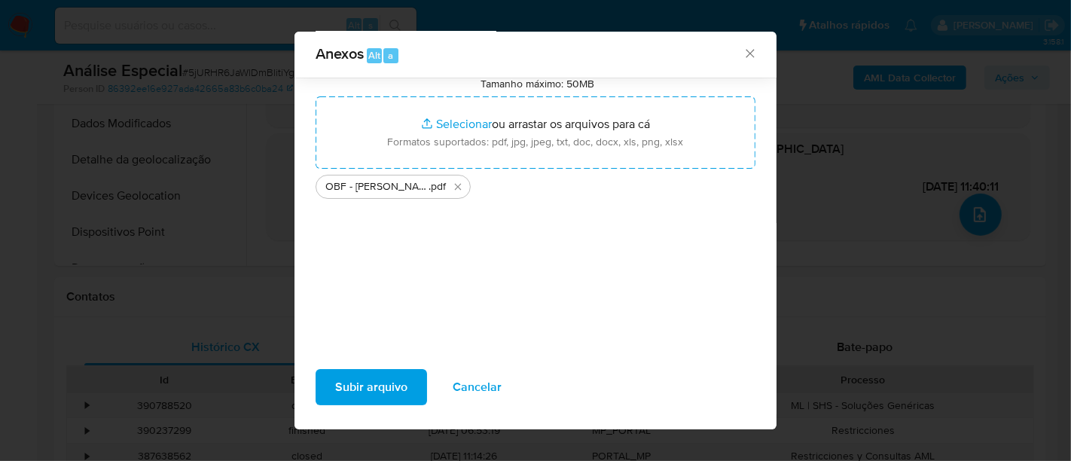
click at [357, 392] on span "Subir arquivo" at bounding box center [371, 386] width 72 height 33
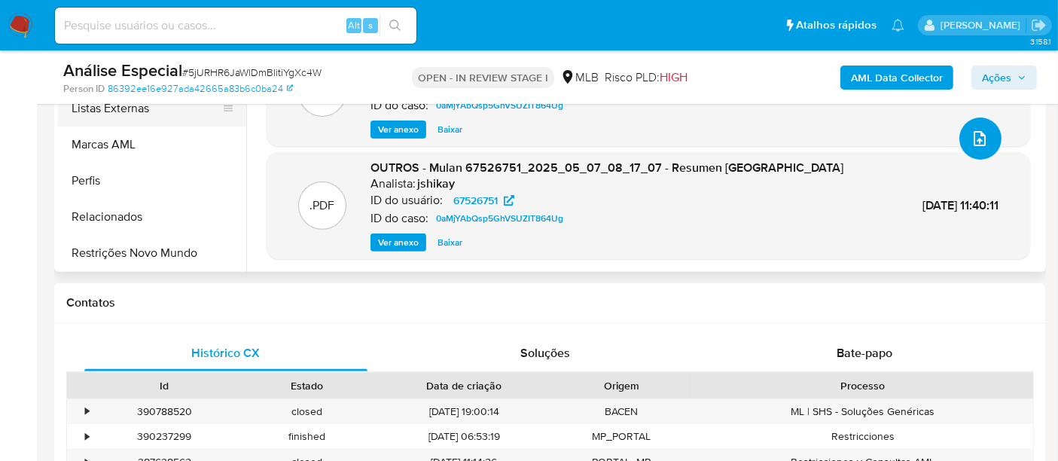
scroll to position [511, 0]
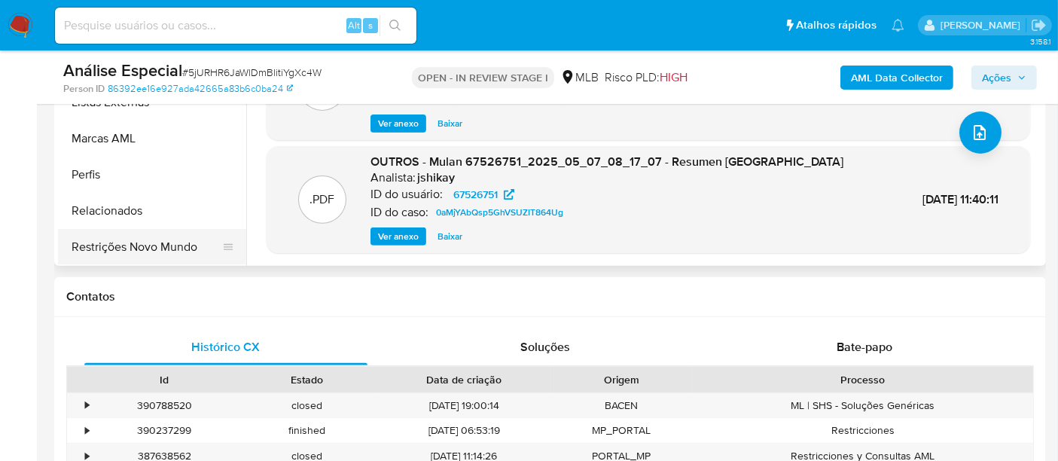
click at [177, 240] on button "Restrições Novo Mundo" at bounding box center [146, 247] width 176 height 36
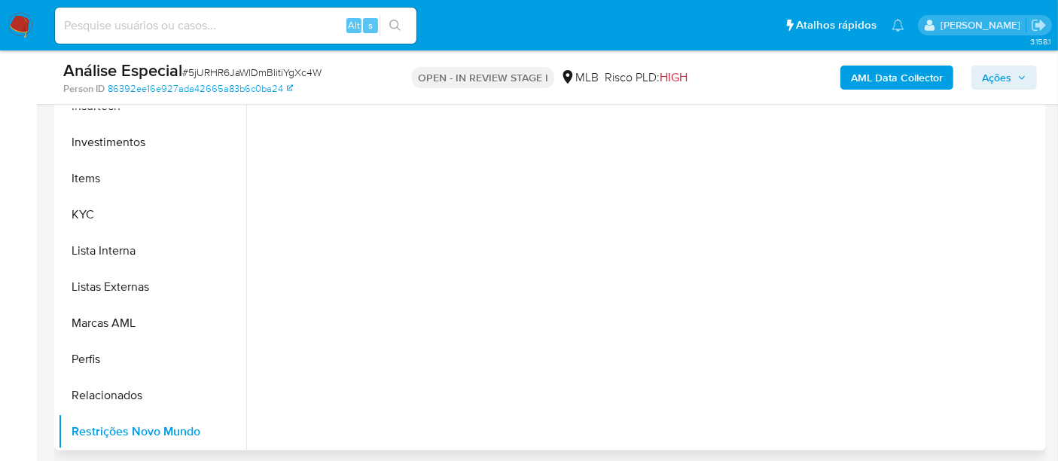
scroll to position [176, 0]
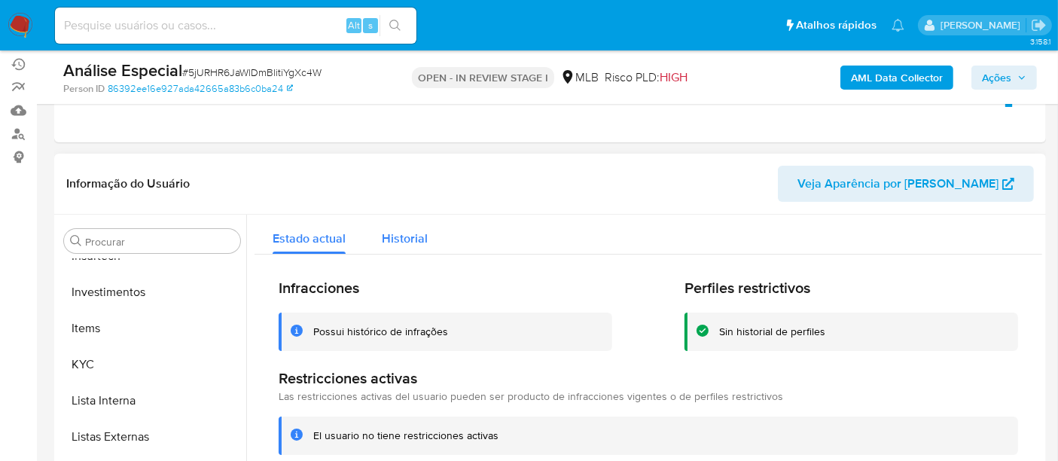
click at [387, 242] on span "Historial" at bounding box center [405, 238] width 46 height 17
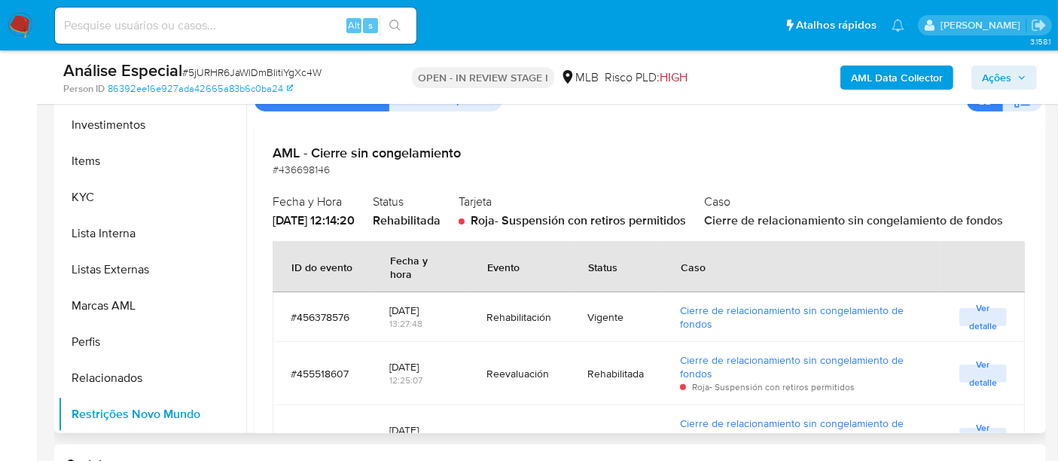
scroll to position [0, 0]
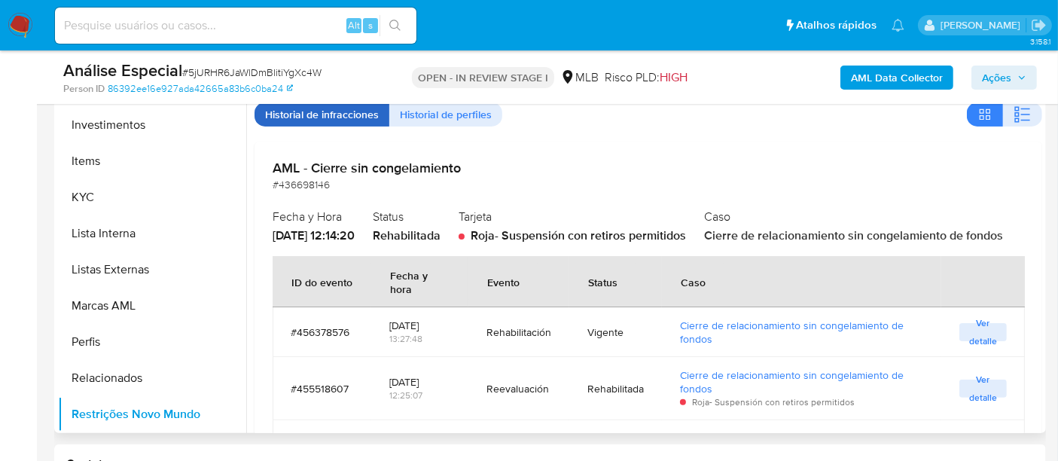
click at [342, 111] on span "Historial de infracciones" at bounding box center [322, 114] width 114 height 21
